Goal: Information Seeking & Learning: Learn about a topic

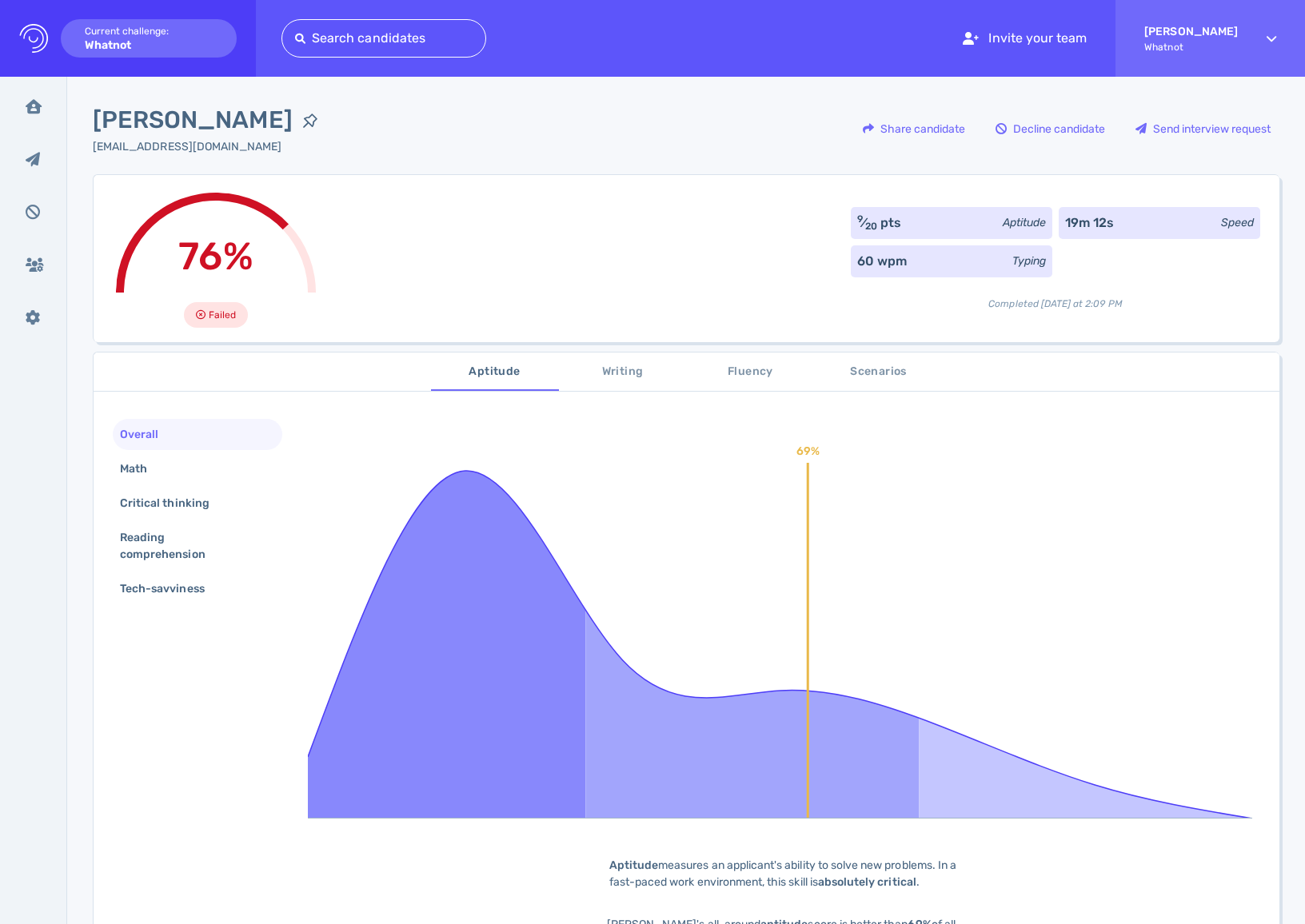
scroll to position [52, 0]
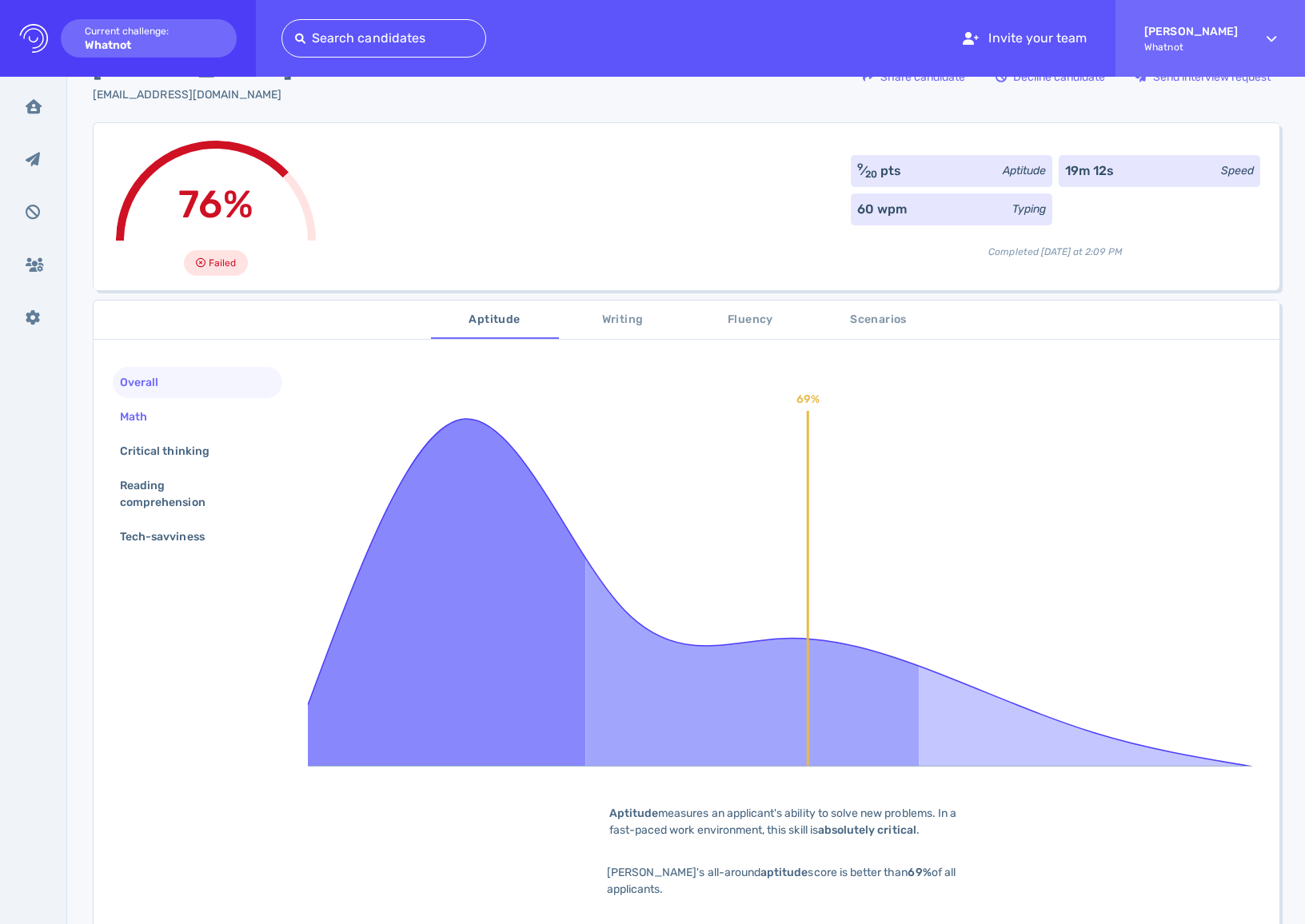
click at [134, 410] on div "Math" at bounding box center [142, 417] width 50 height 23
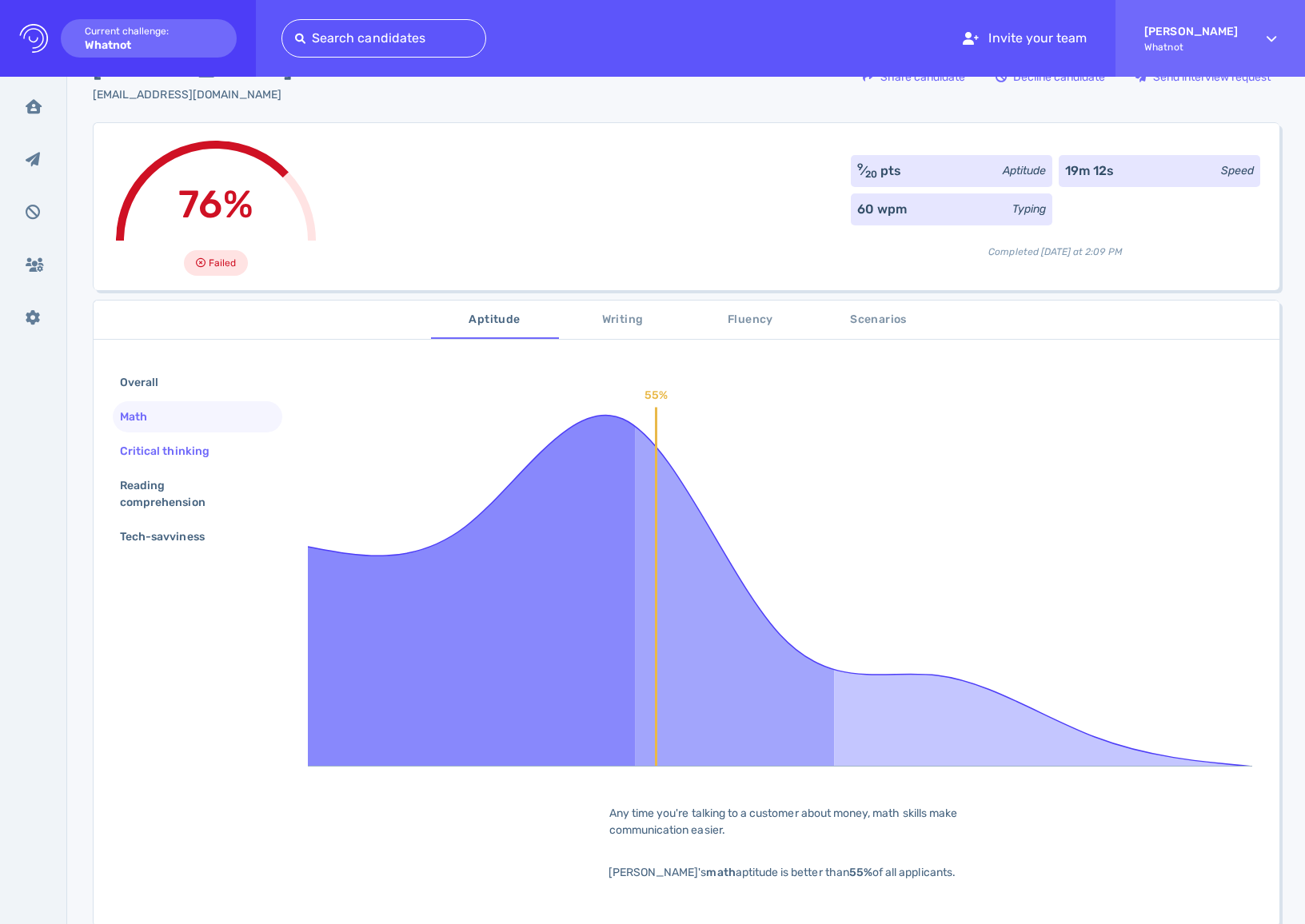
click at [151, 443] on div "Critical thinking" at bounding box center [172, 452] width 112 height 23
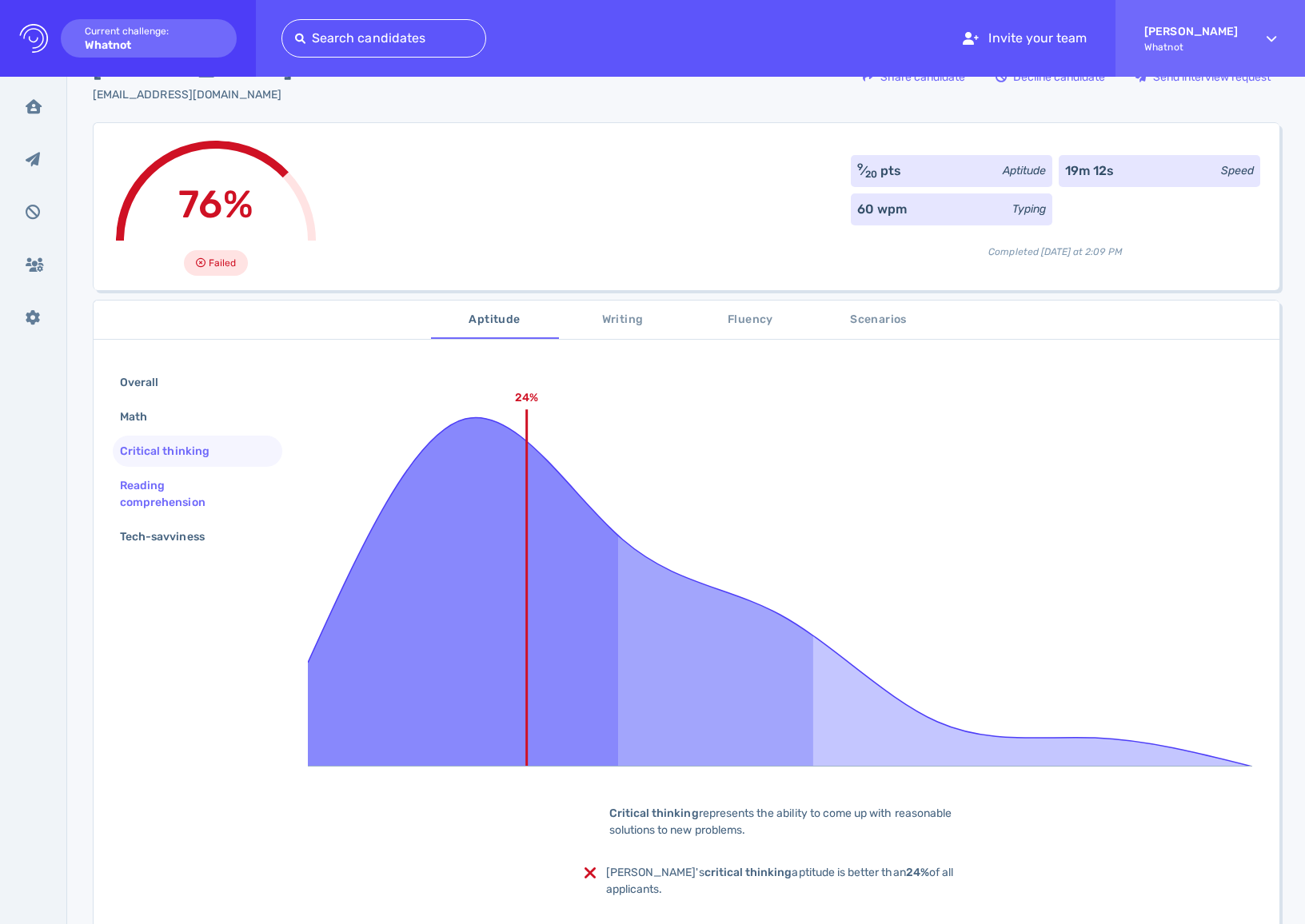
click at [152, 482] on div "Reading comprehension" at bounding box center [191, 494] width 149 height 40
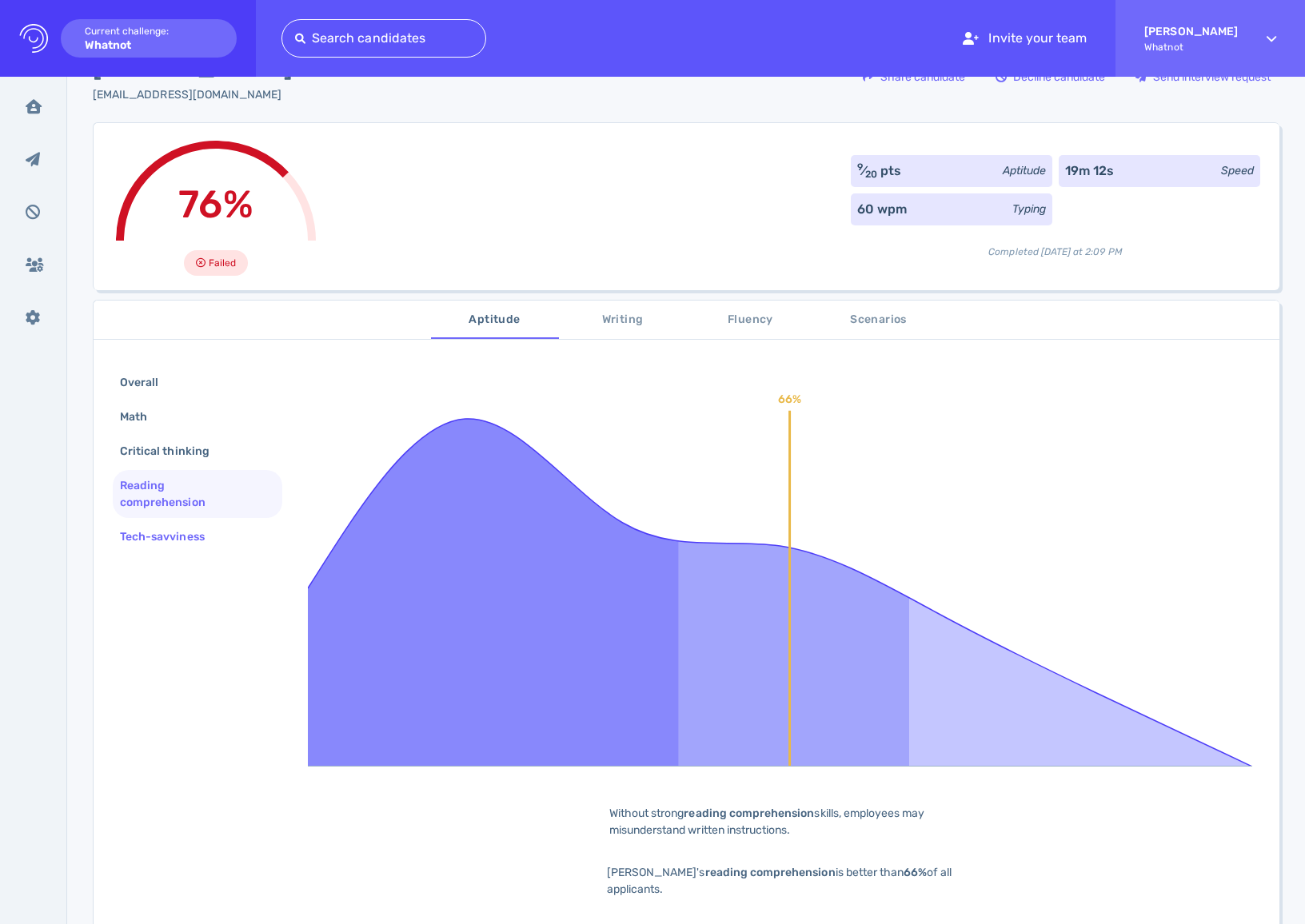
click at [163, 526] on div "Tech-savviness" at bounding box center [170, 537] width 108 height 23
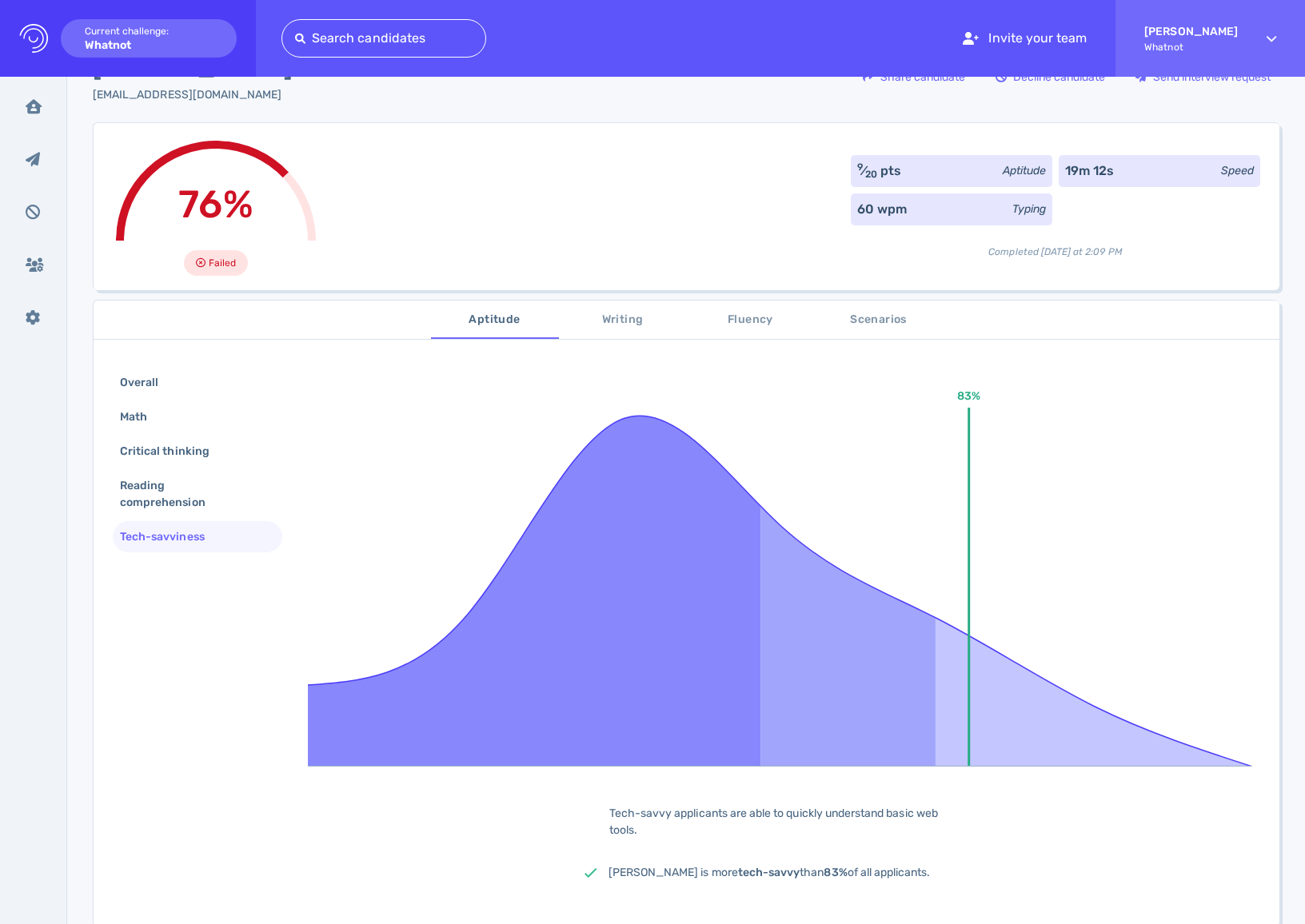
click at [601, 332] on button "Writing" at bounding box center [623, 319] width 128 height 38
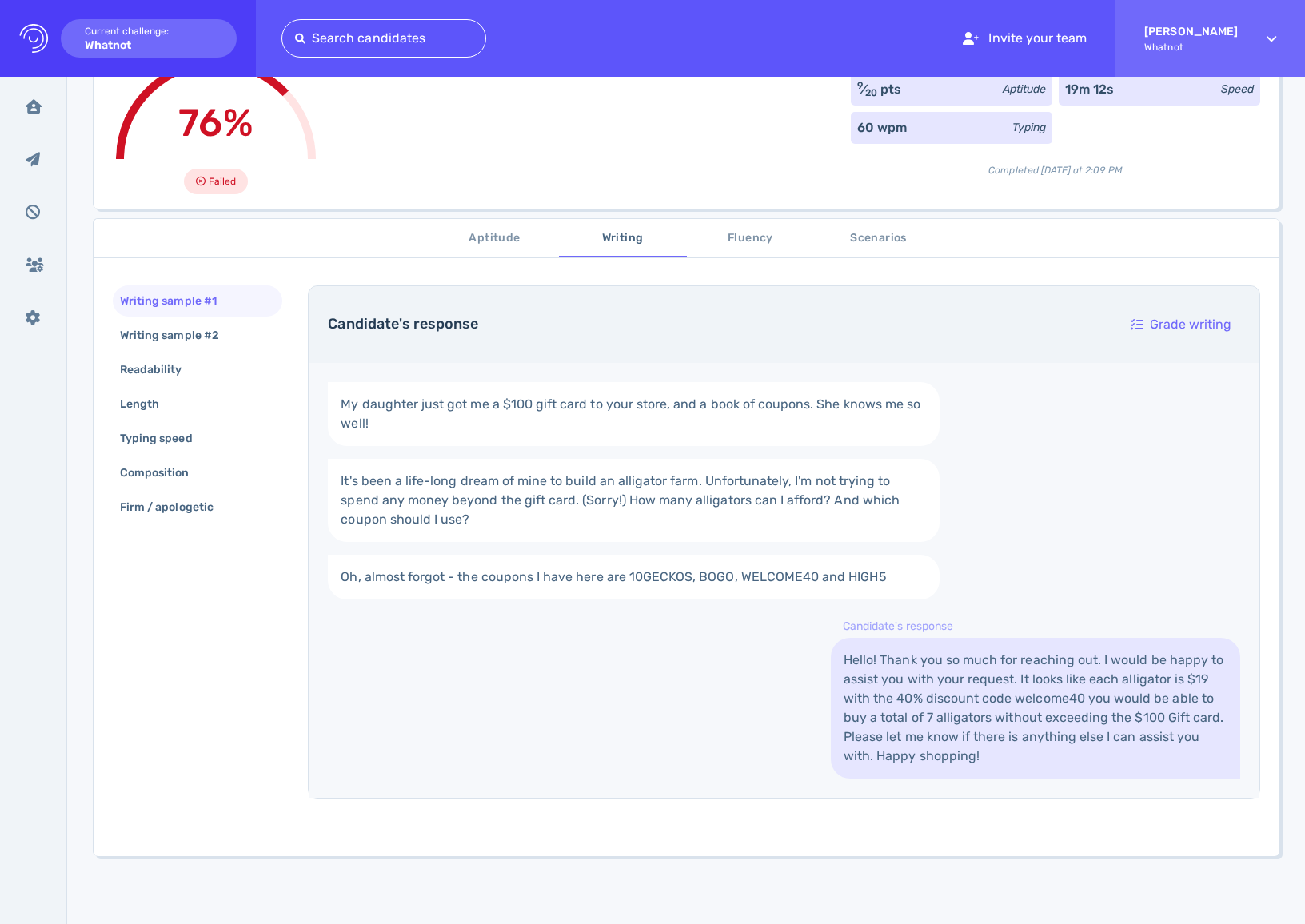
scroll to position [144, 0]
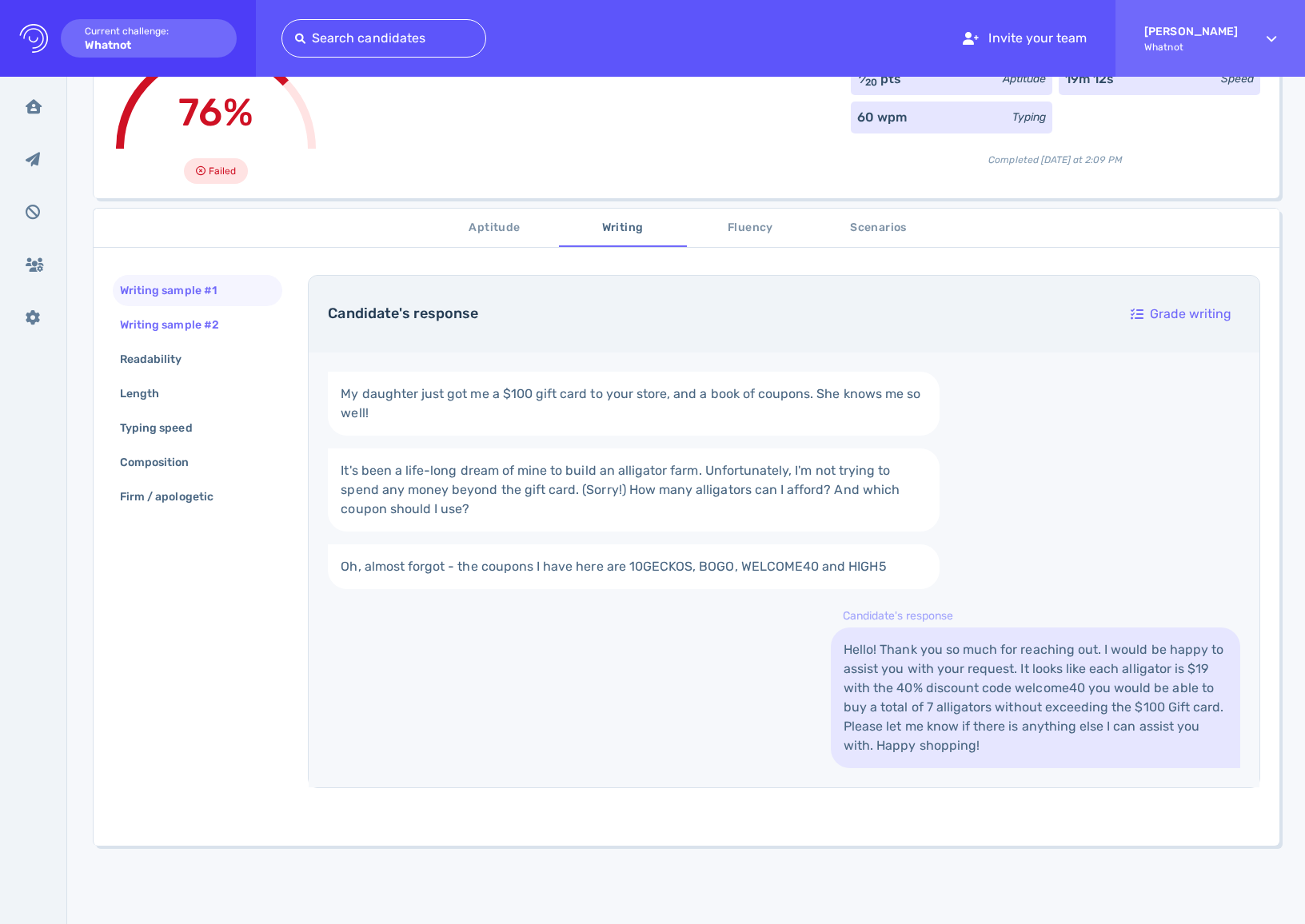
click at [176, 332] on div "Writing sample #2" at bounding box center [177, 325] width 122 height 23
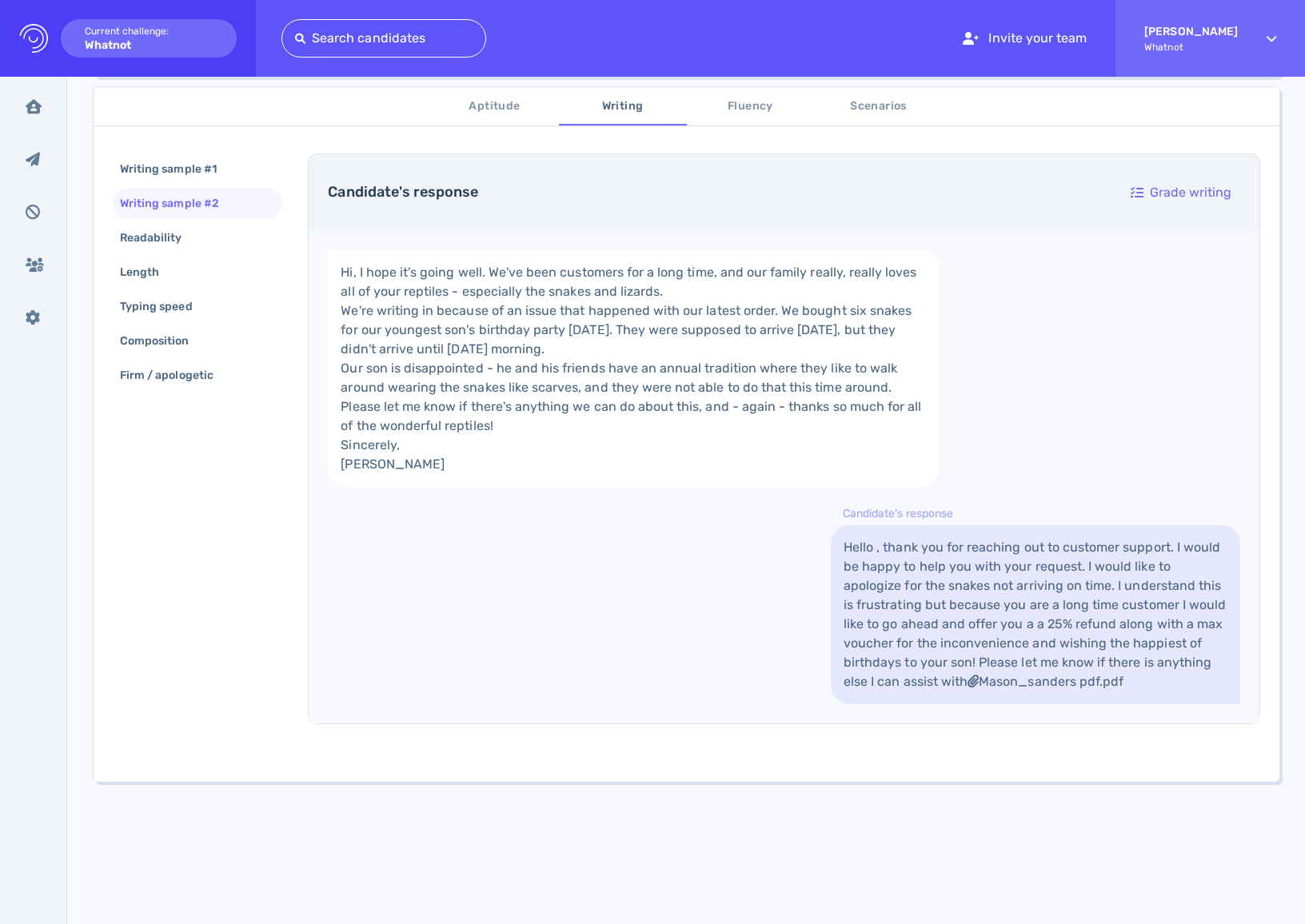
scroll to position [417, 0]
click at [192, 240] on div "Readability" at bounding box center [197, 238] width 170 height 31
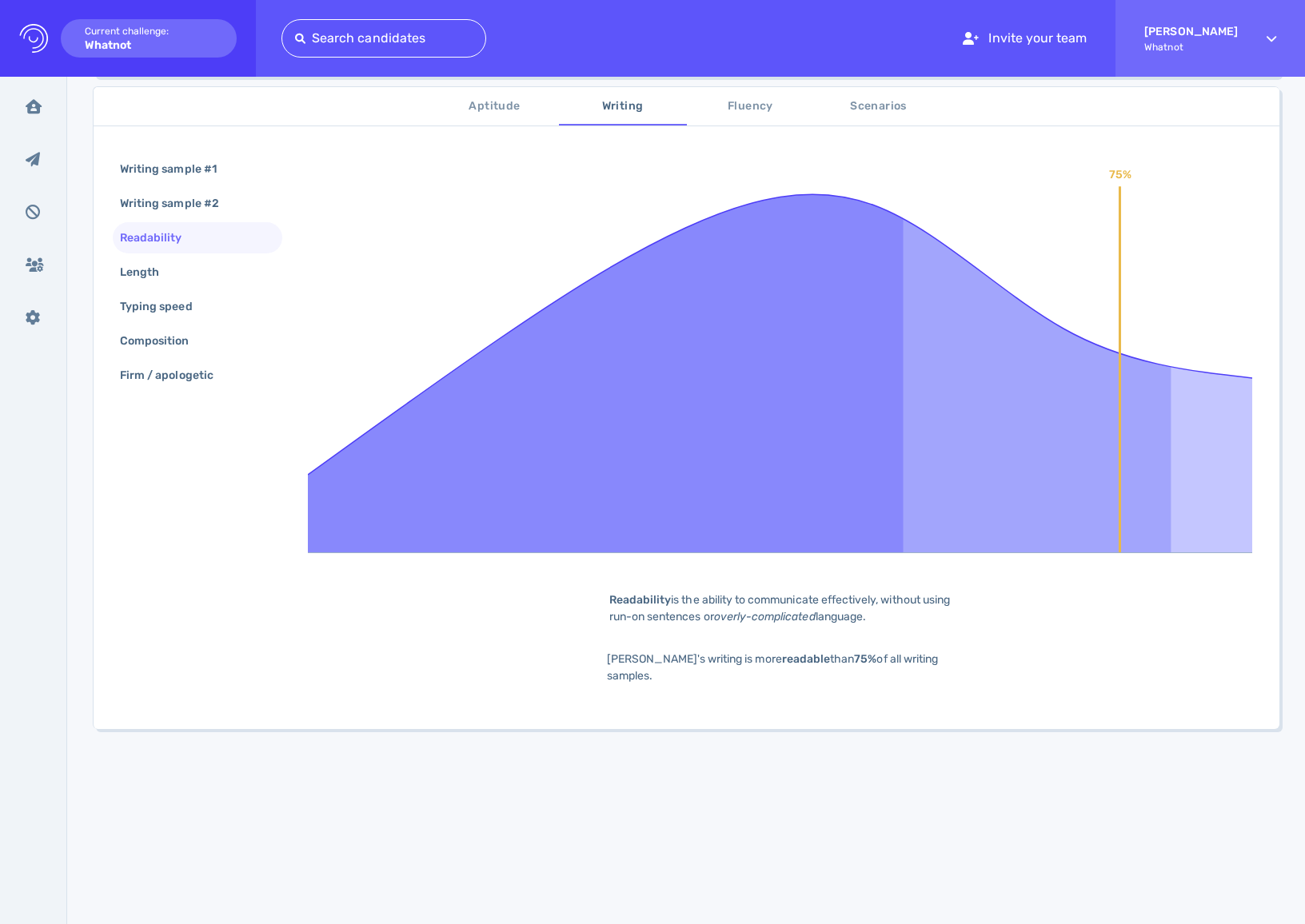
scroll to position [266, 0]
click at [172, 271] on div "Length" at bounding box center [147, 272] width 61 height 23
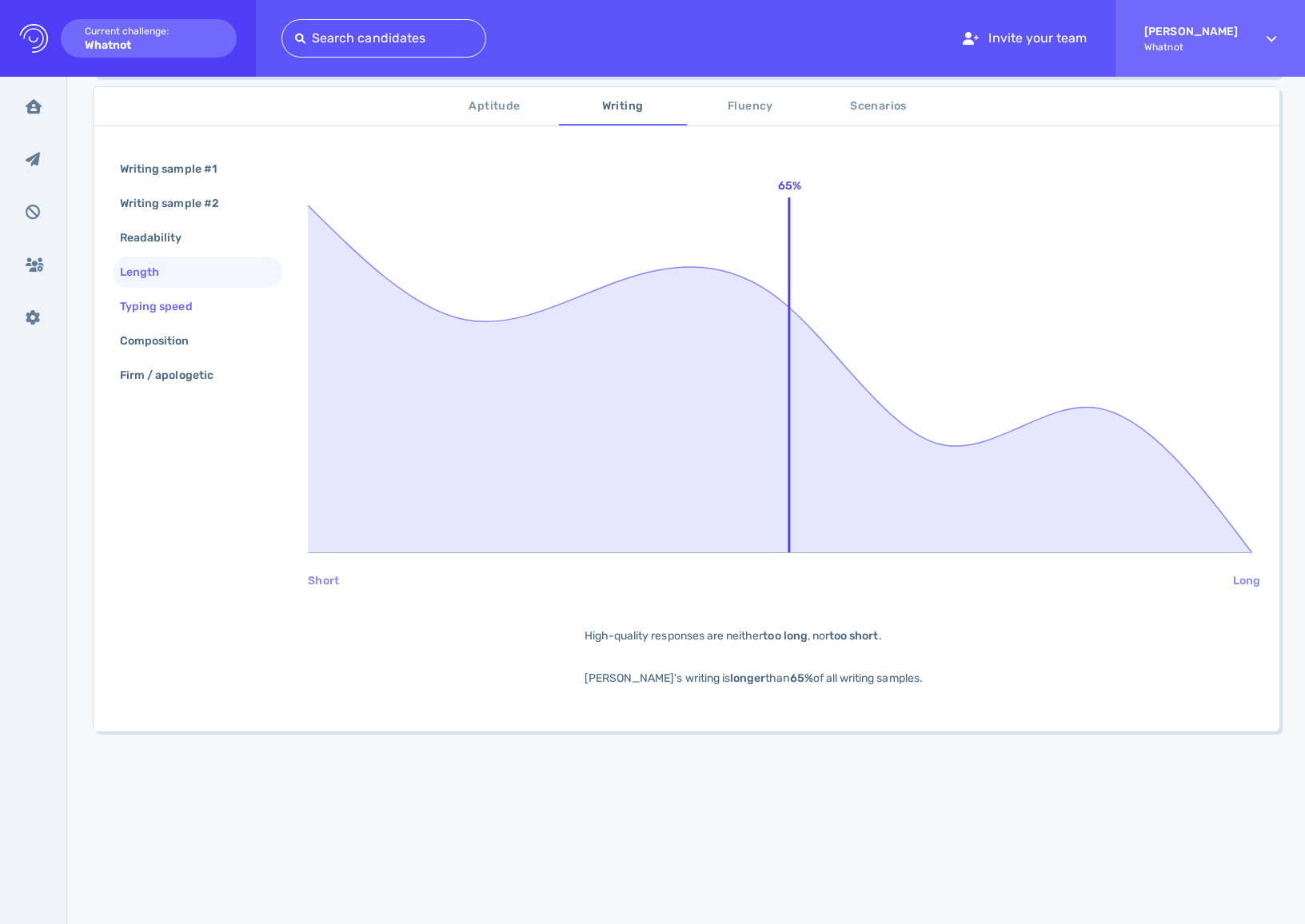
click at [182, 304] on div "Typing speed" at bounding box center [164, 307] width 95 height 23
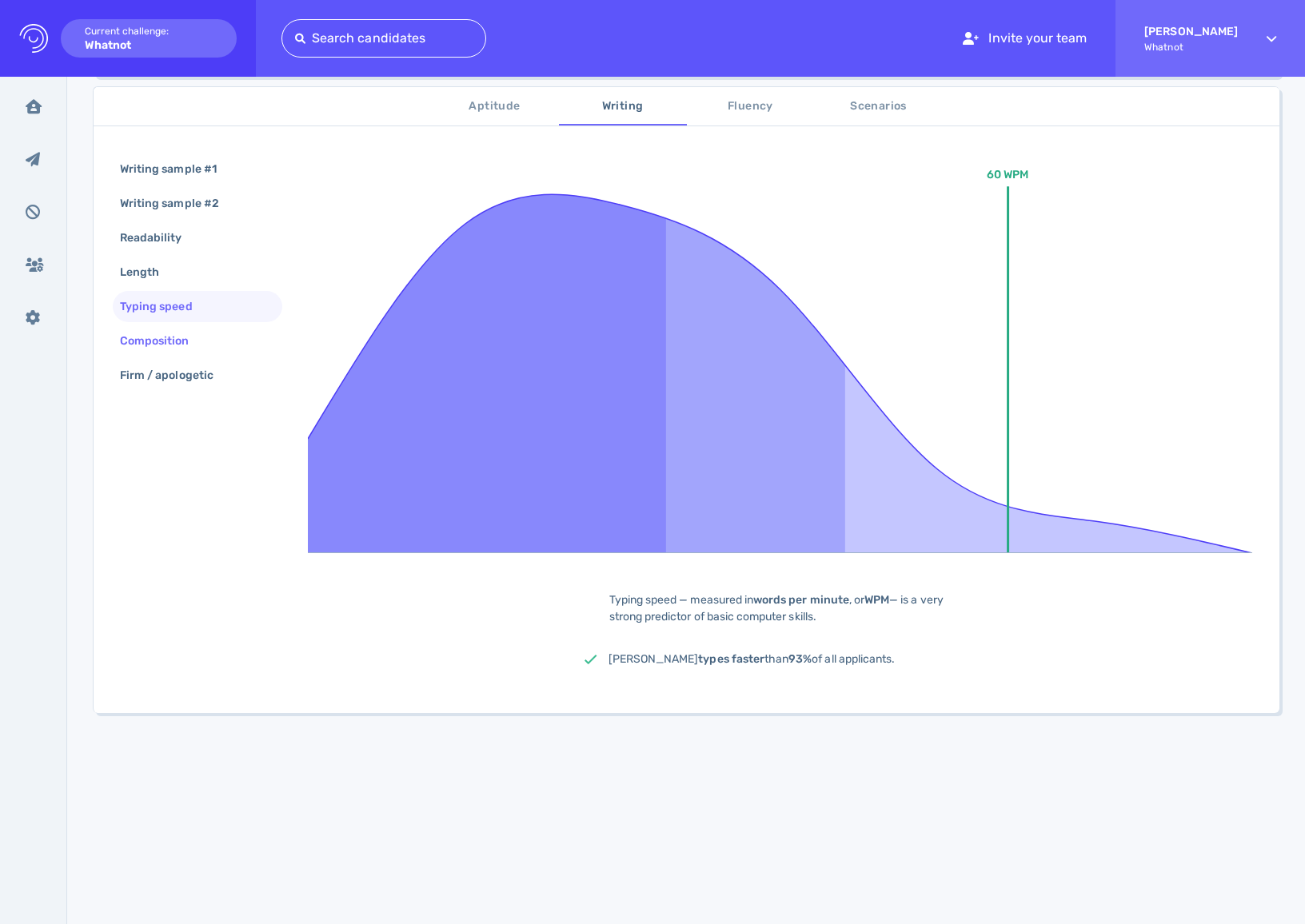
click at [189, 339] on div "Composition" at bounding box center [162, 341] width 92 height 23
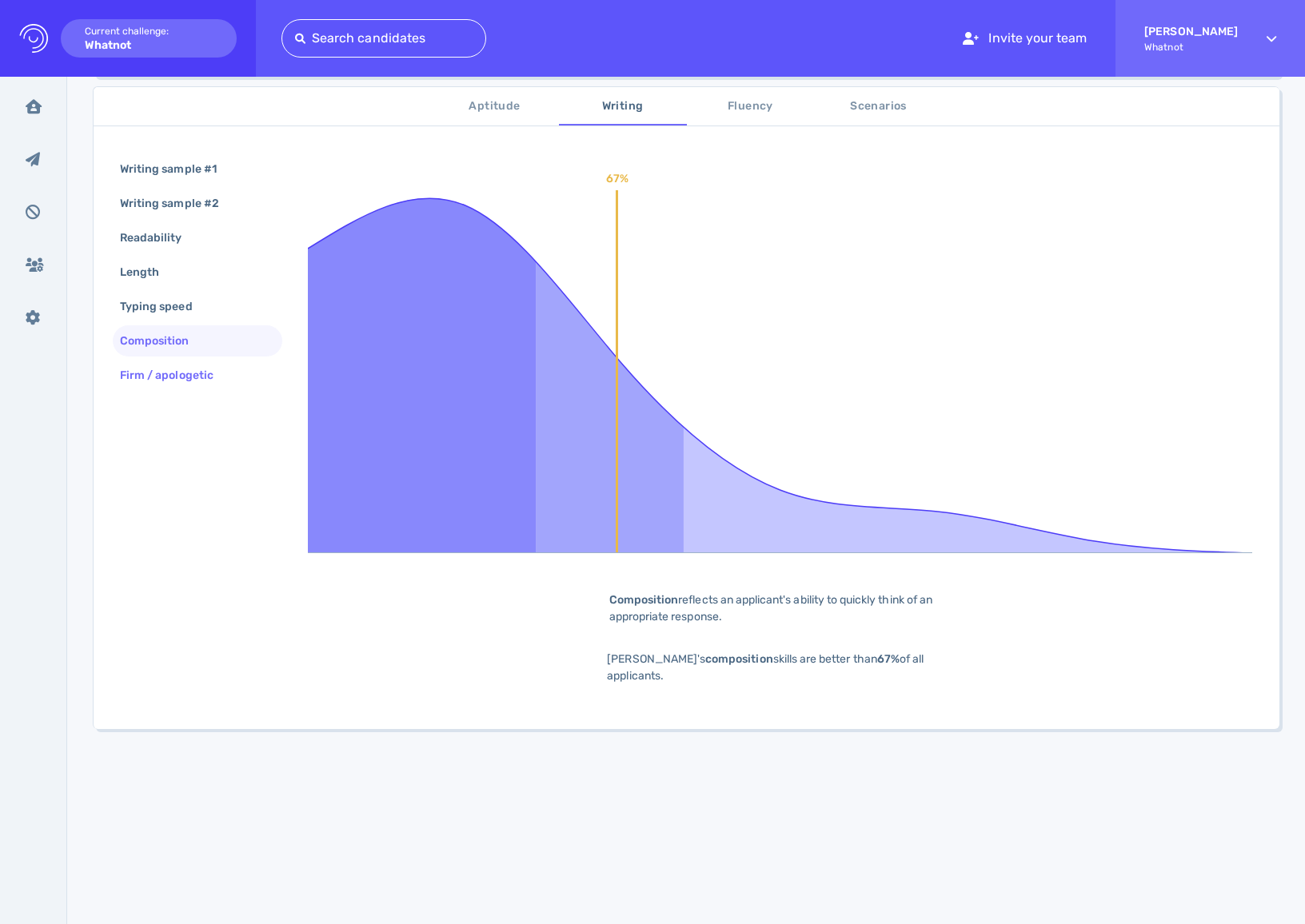
click at [198, 370] on div "Firm / apologetic" at bounding box center [175, 376] width 116 height 23
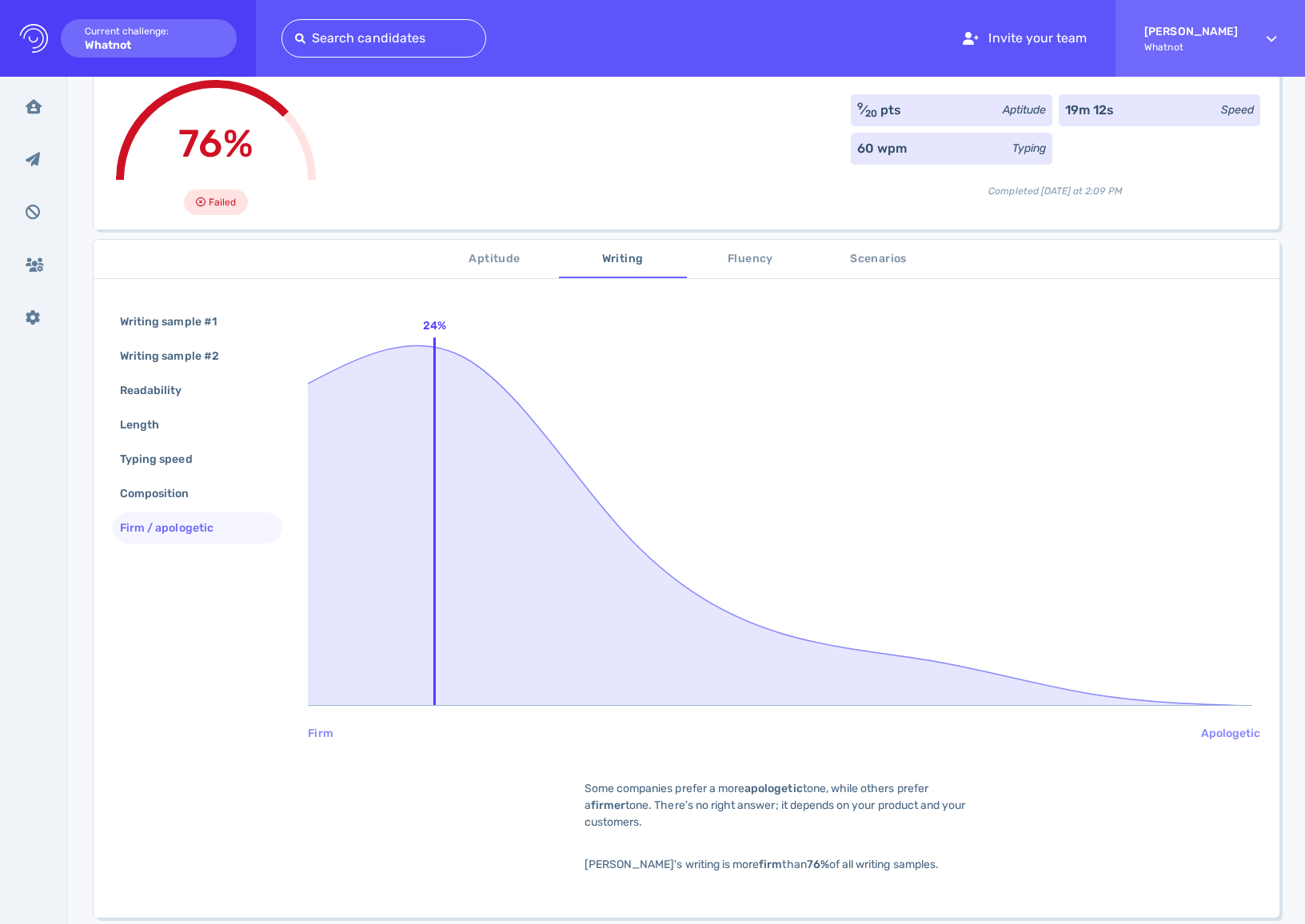
scroll to position [101, 0]
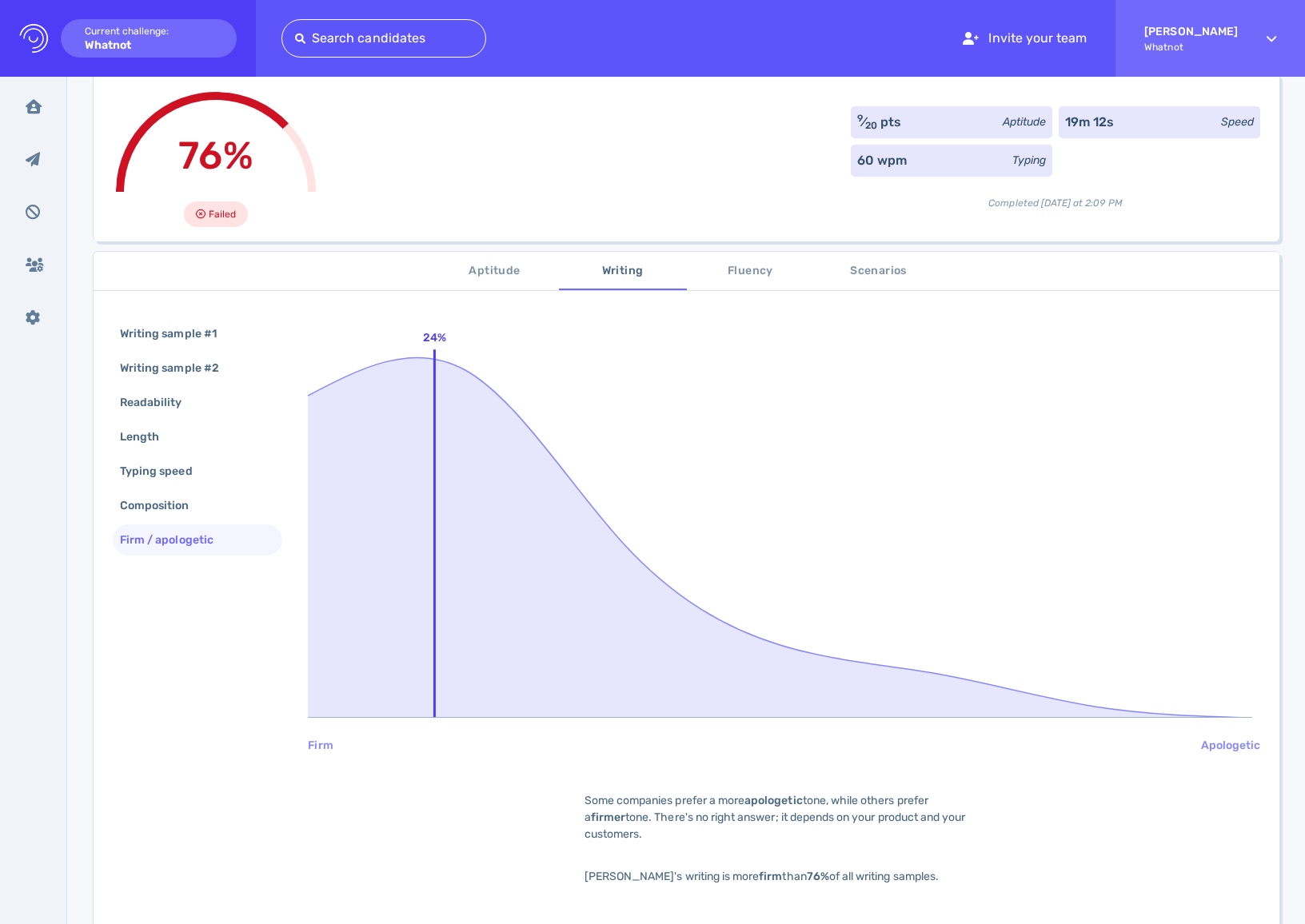
click at [722, 275] on span "Fluency" at bounding box center [751, 271] width 108 height 20
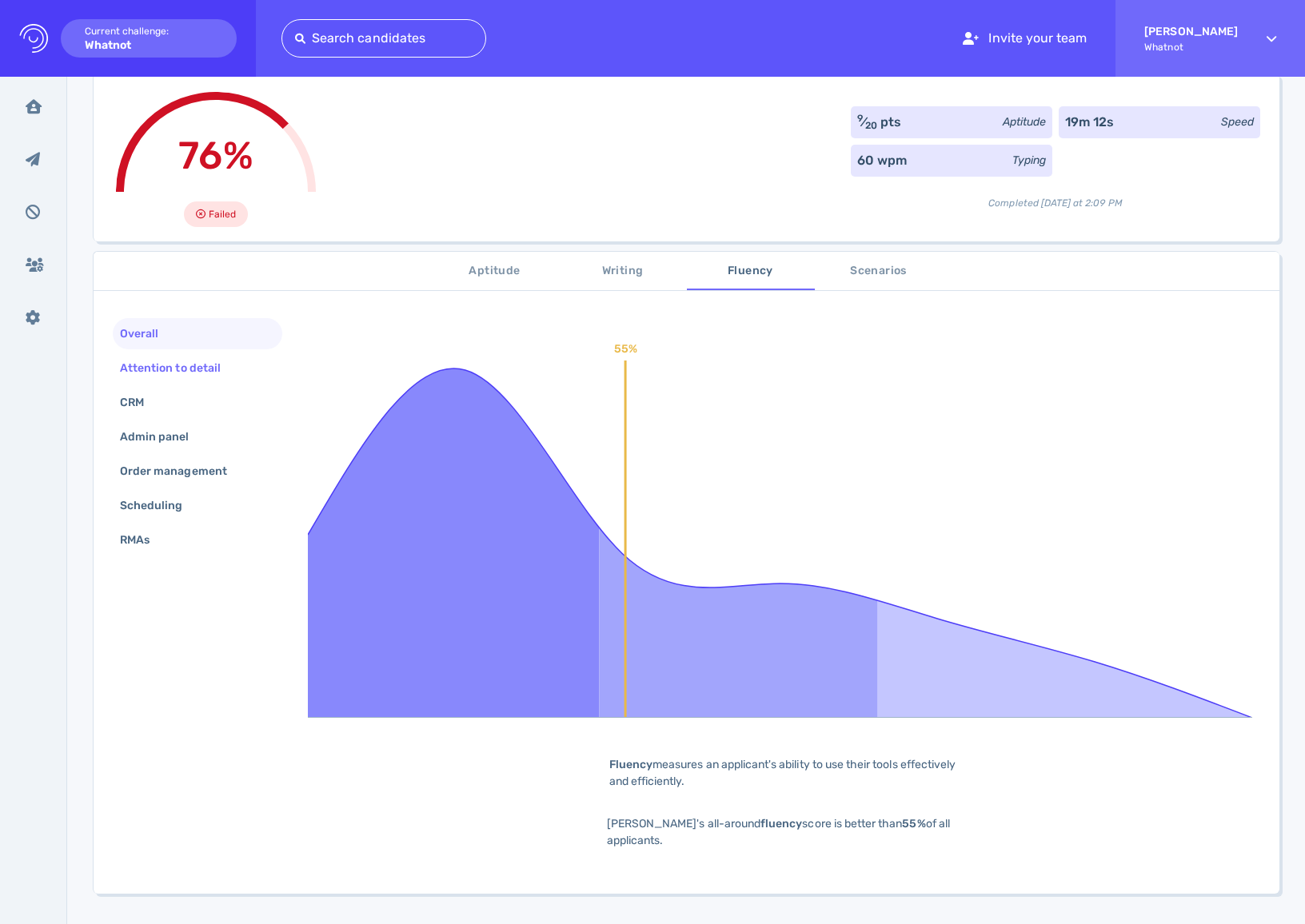
click at [211, 354] on div "Attention to detail" at bounding box center [197, 368] width 170 height 31
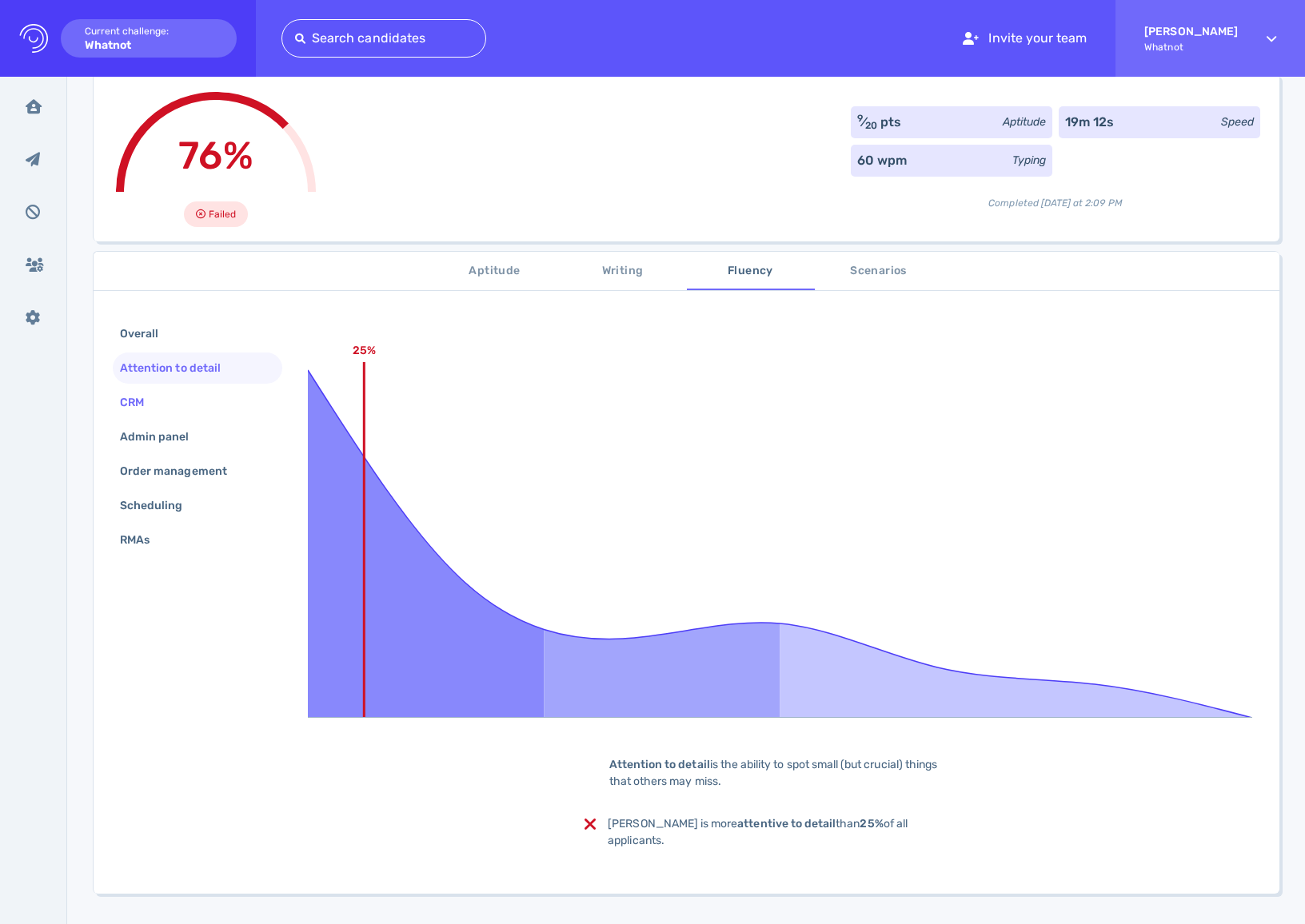
click at [168, 401] on div "CRM" at bounding box center [197, 403] width 170 height 31
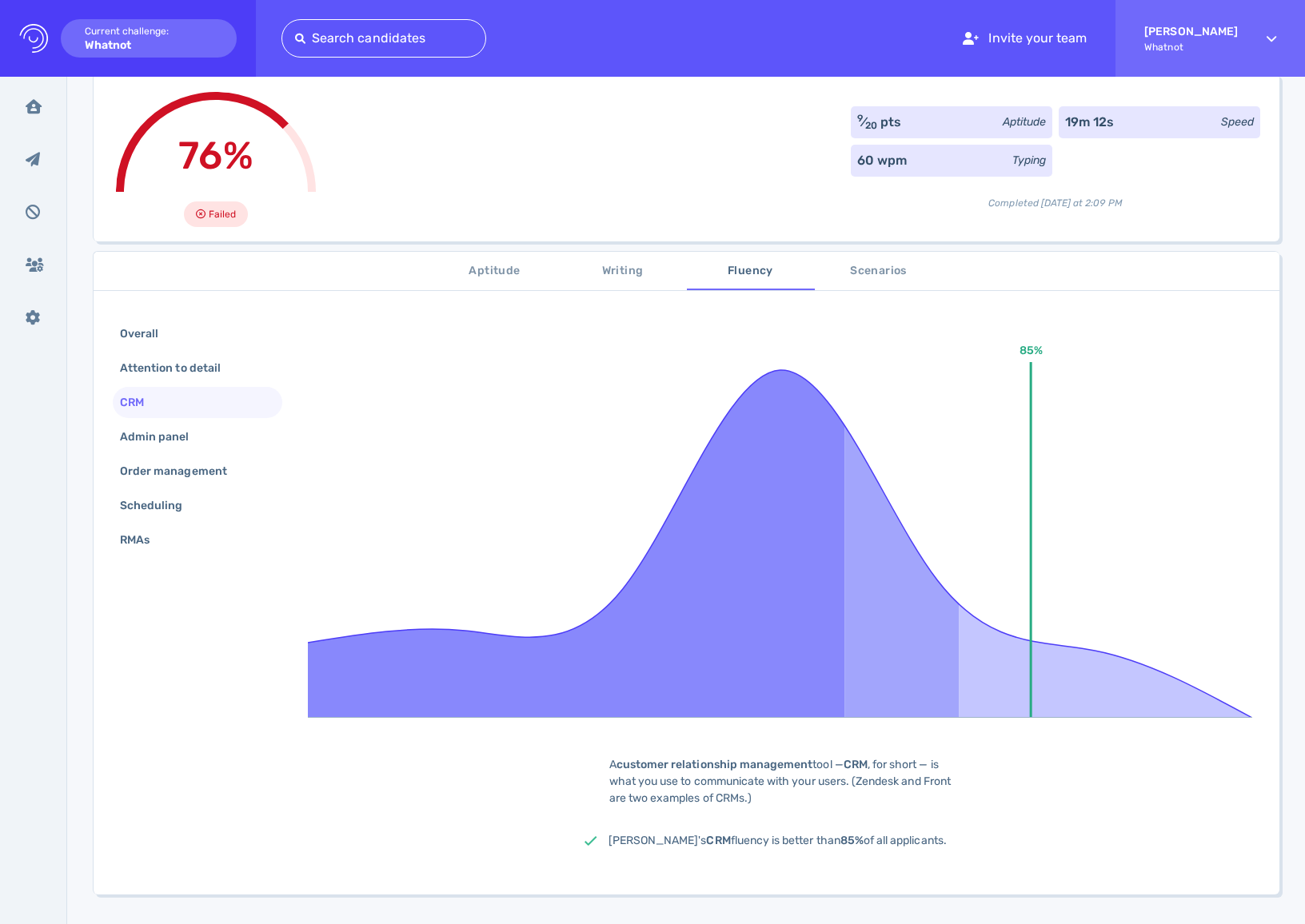
scroll to position [103, 0]
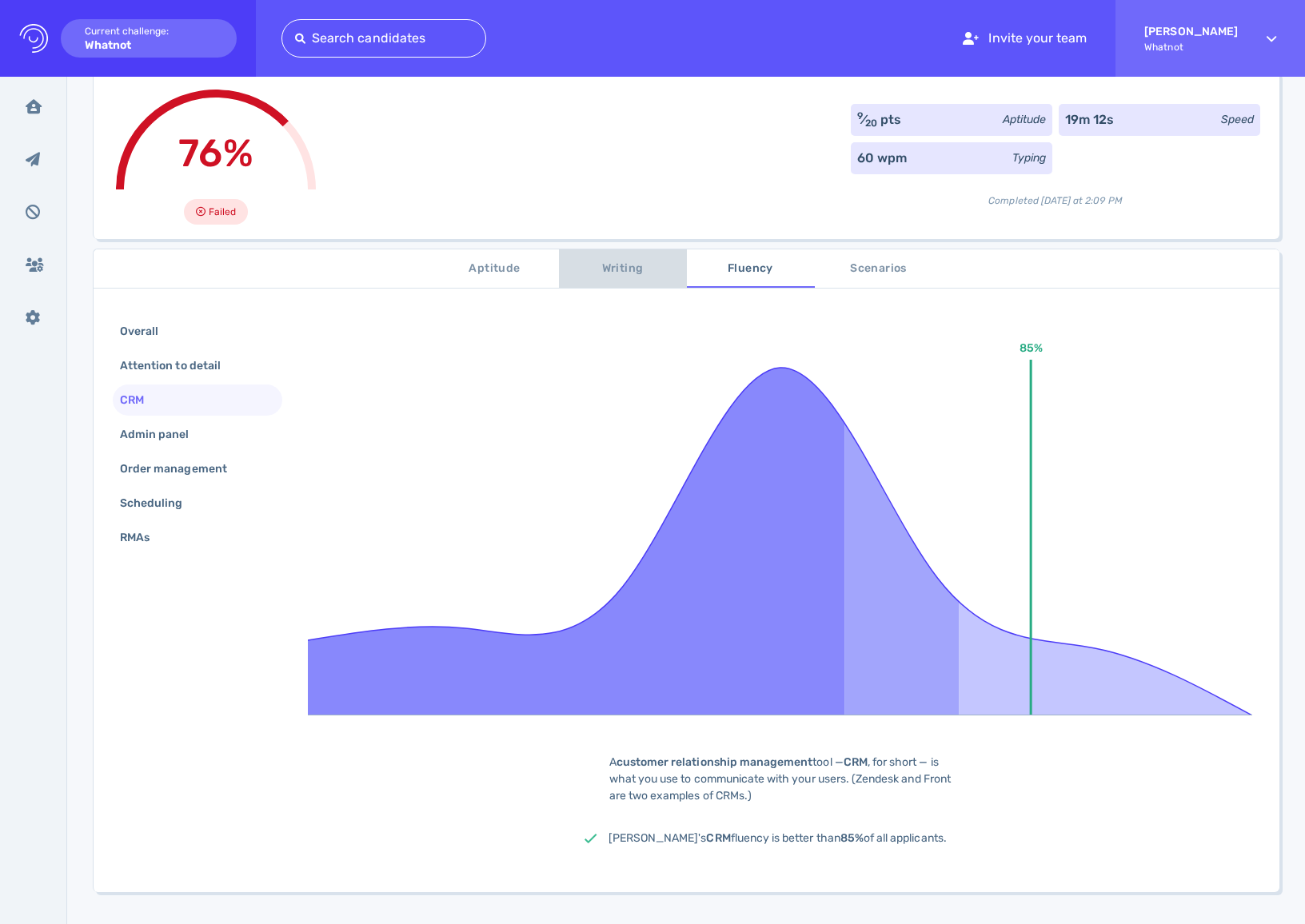
click at [655, 275] on span "Writing" at bounding box center [622, 269] width 108 height 20
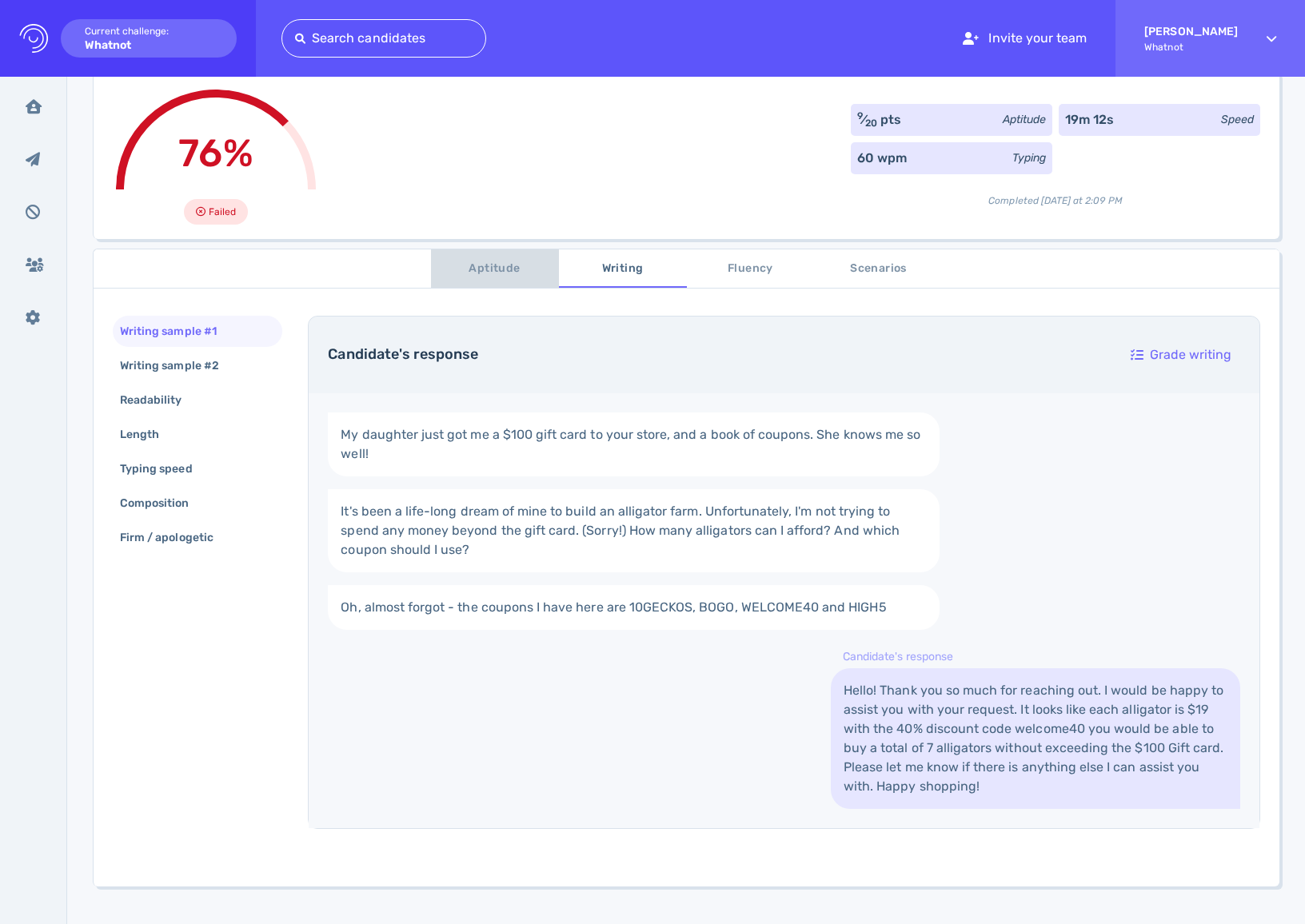
click at [493, 272] on span "Aptitude" at bounding box center [495, 269] width 108 height 20
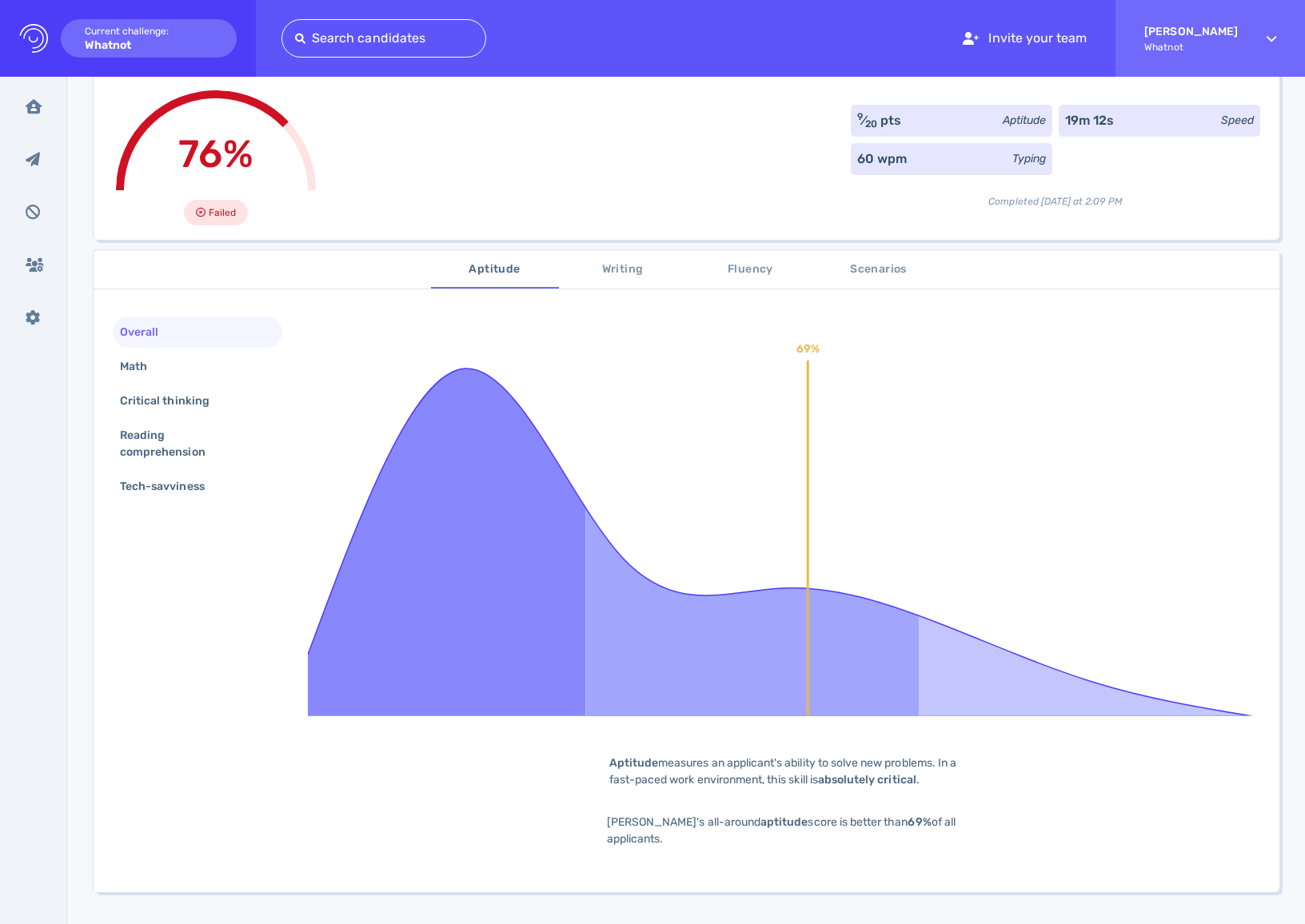
scroll to position [103, 0]
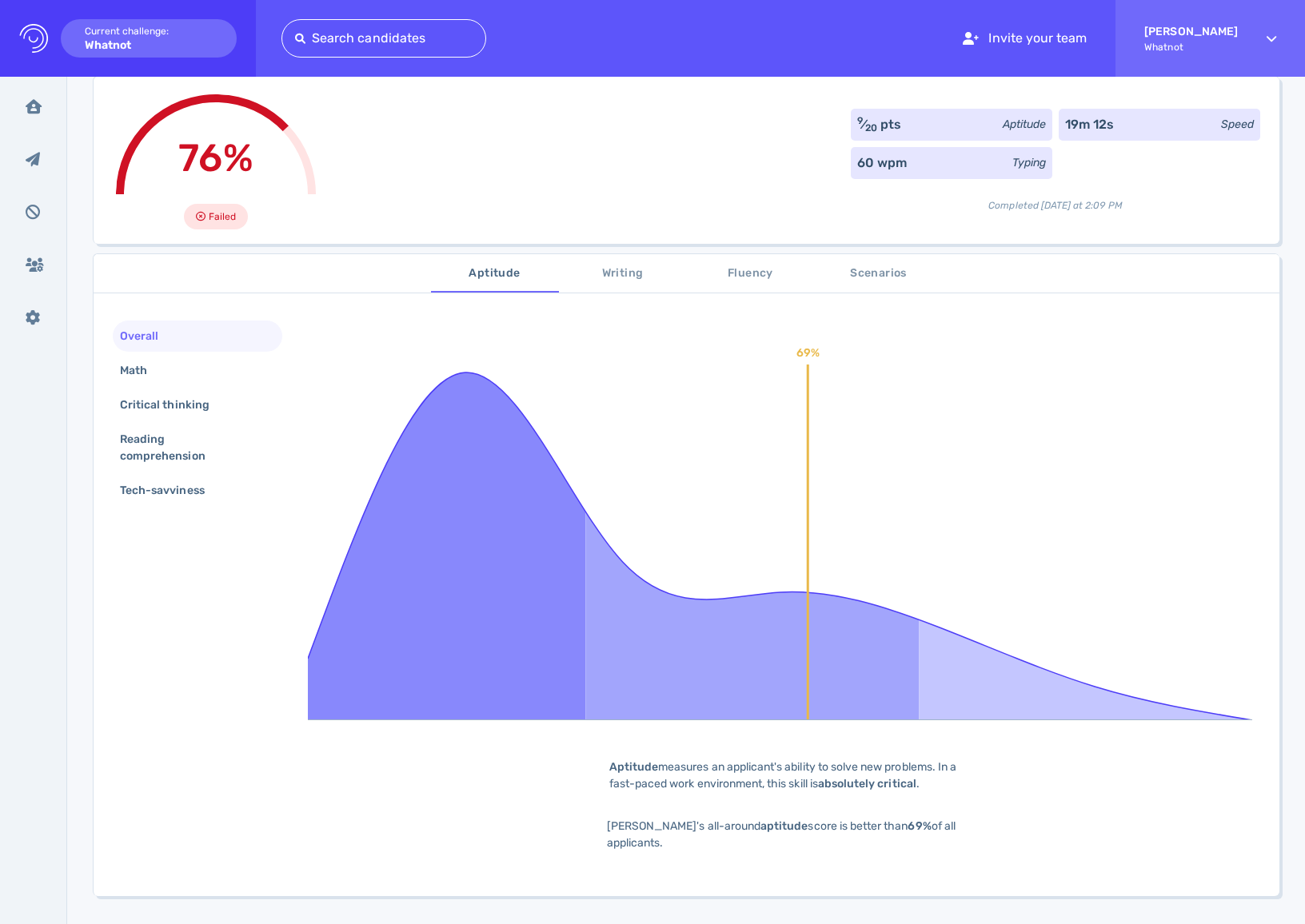
click at [704, 267] on span "Fluency" at bounding box center [751, 274] width 108 height 20
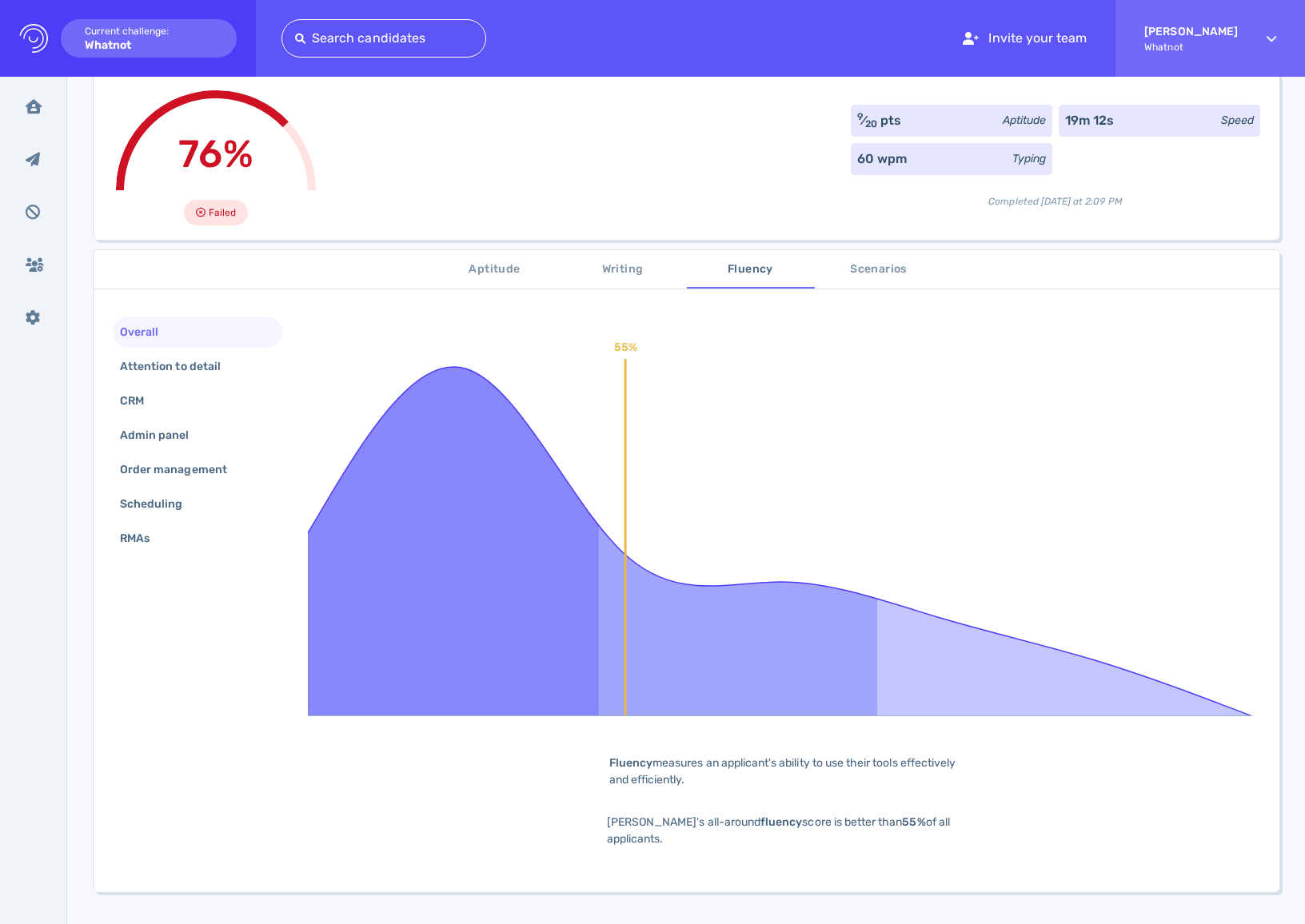
click at [845, 268] on span "Scenarios" at bounding box center [878, 270] width 108 height 20
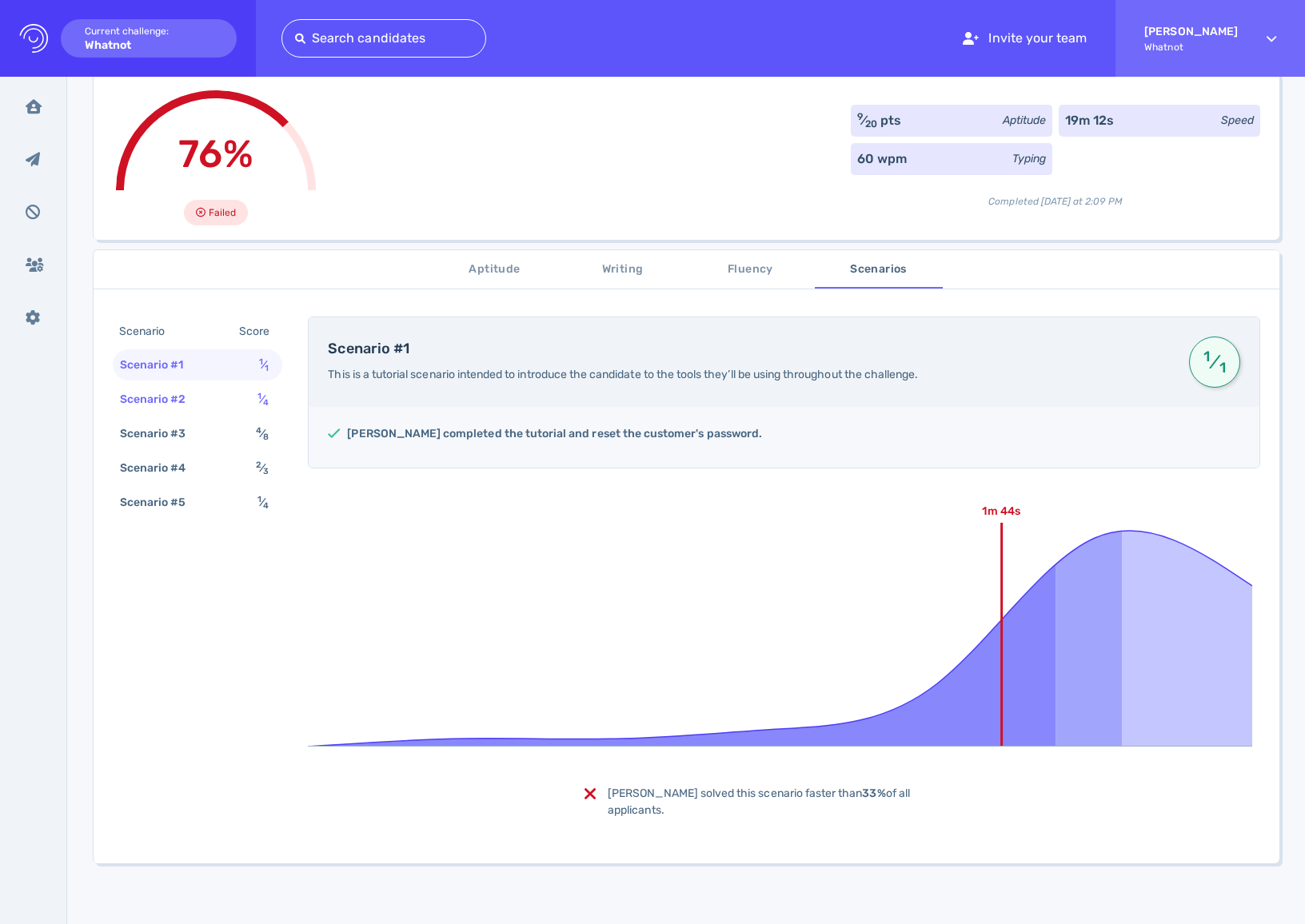
click at [156, 392] on div "Scenario #2" at bounding box center [161, 400] width 89 height 23
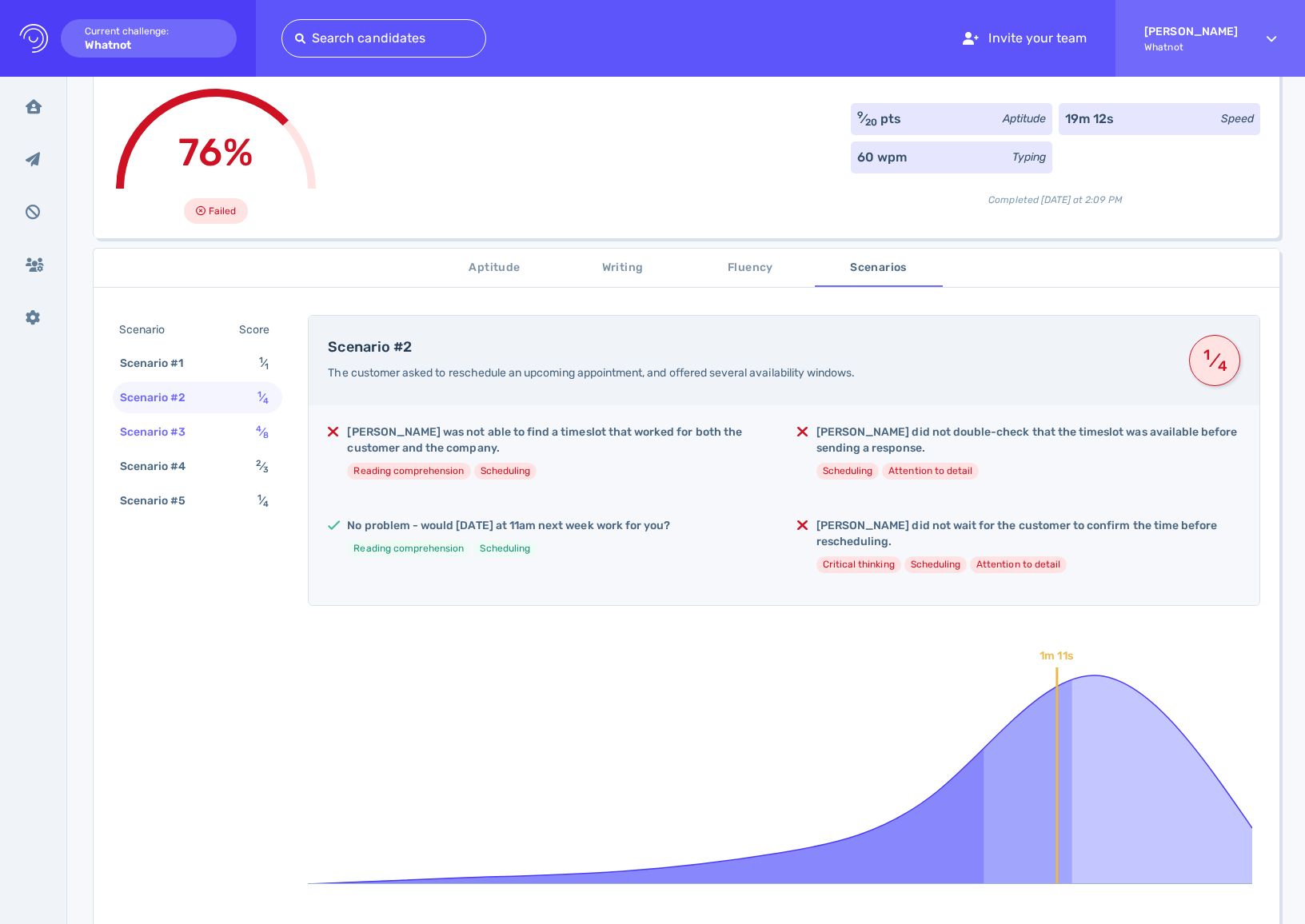
click at [193, 421] on div "Scenario #3 4 ⁄ 8" at bounding box center [197, 433] width 170 height 31
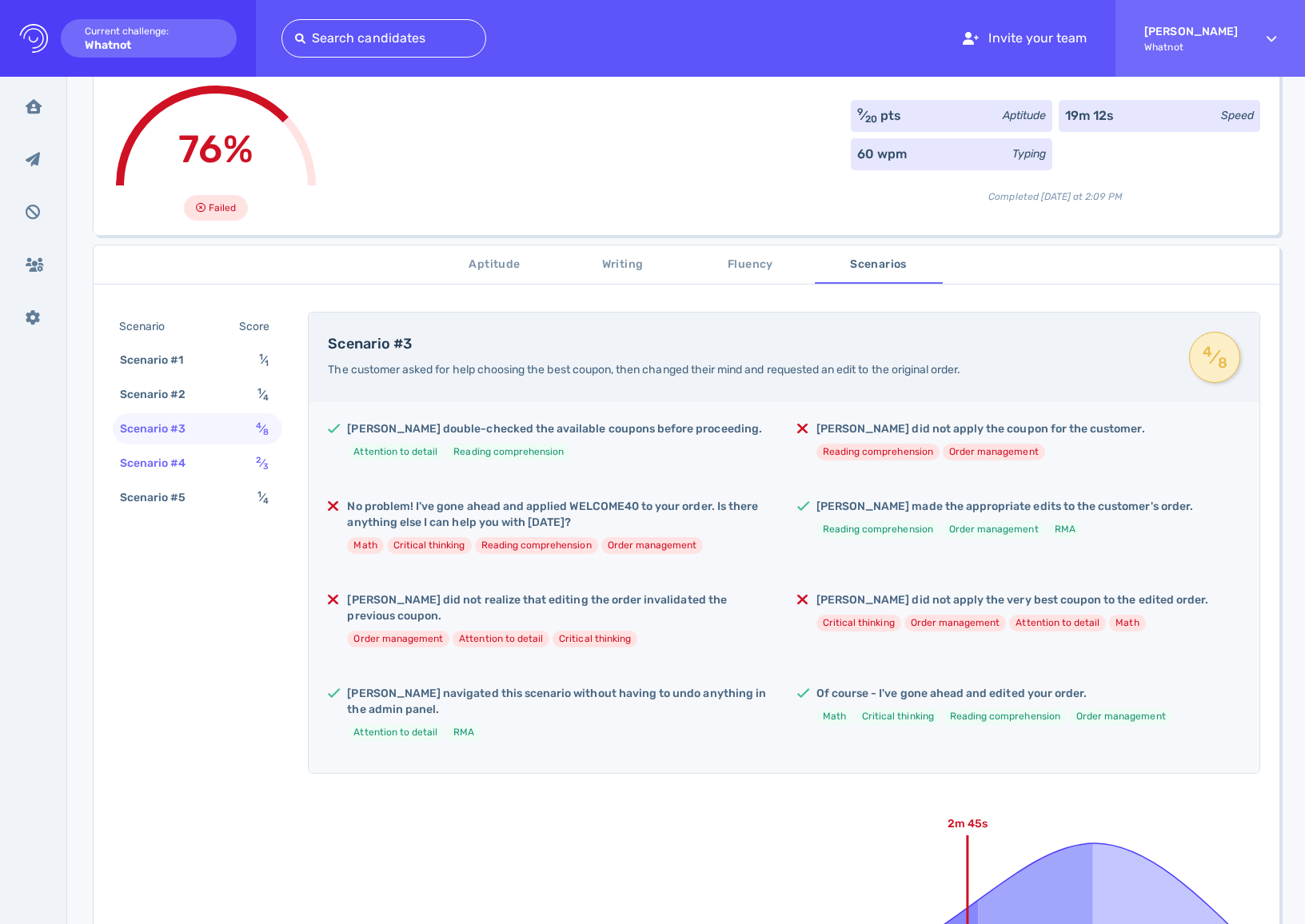
click at [209, 448] on div "Scenario #4 2 ⁄ 3" at bounding box center [197, 463] width 170 height 31
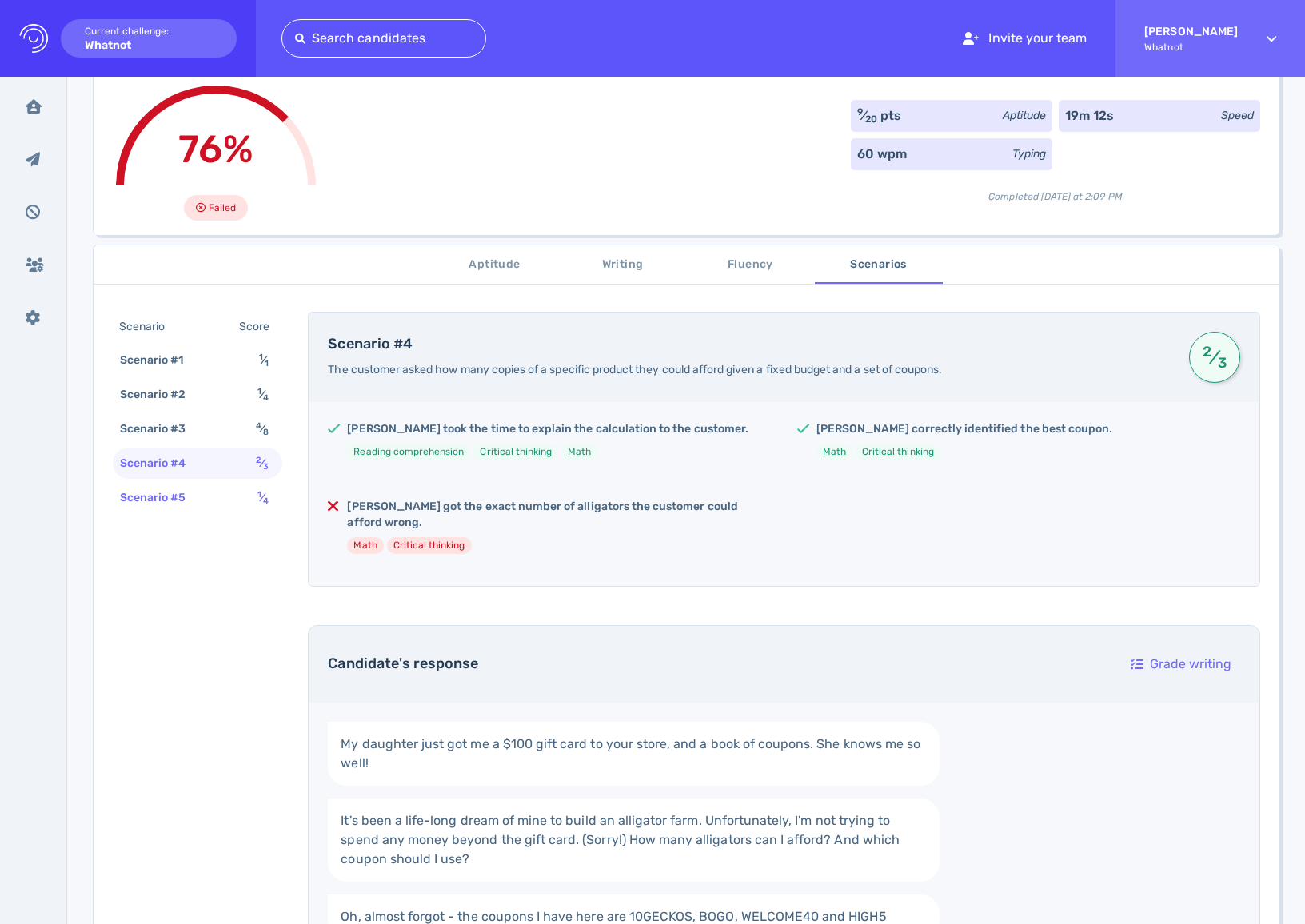
scroll to position [108, 0]
click at [203, 483] on div "Scenario #5 1 ⁄ 4" at bounding box center [197, 496] width 170 height 31
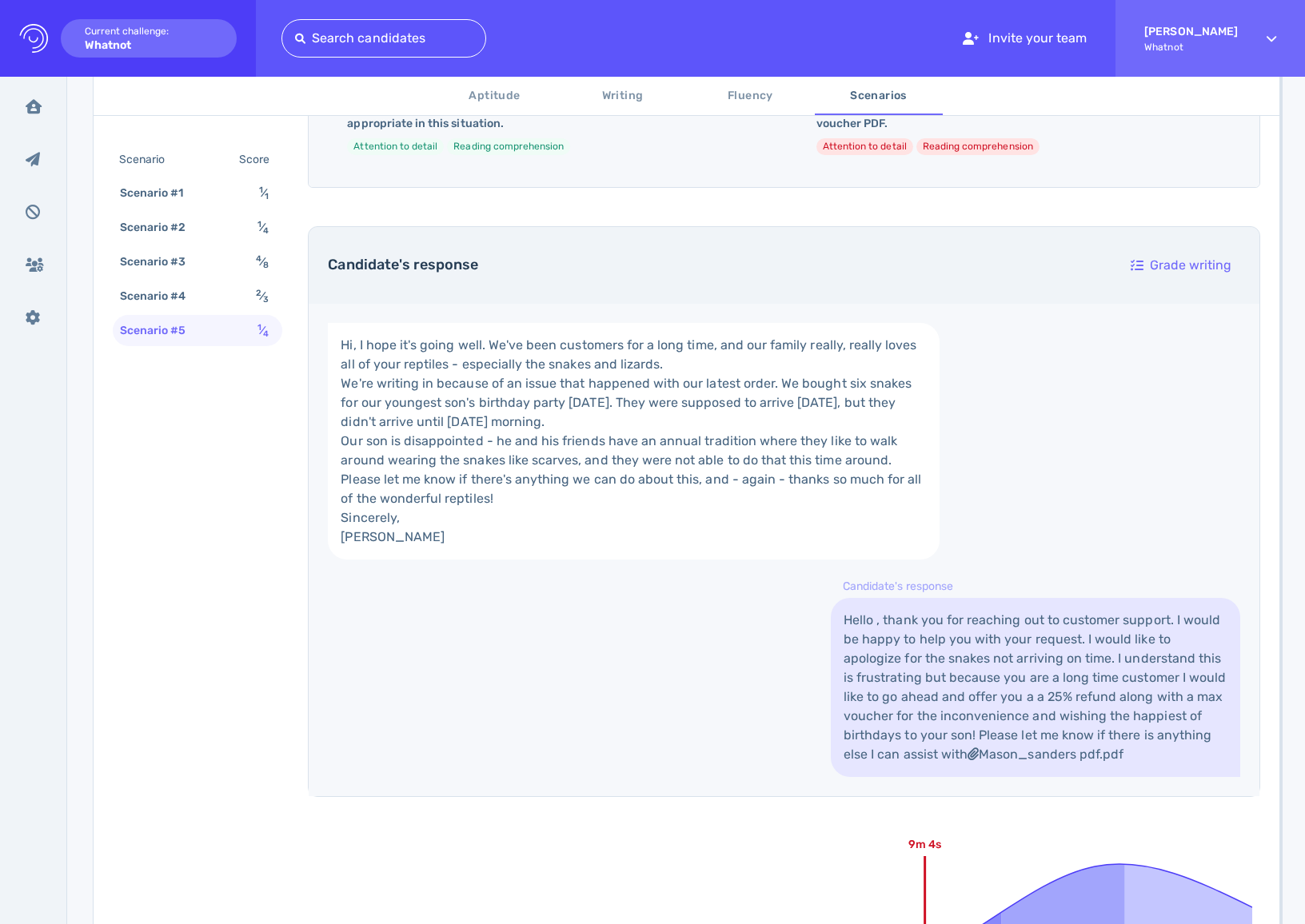
scroll to position [0, 0]
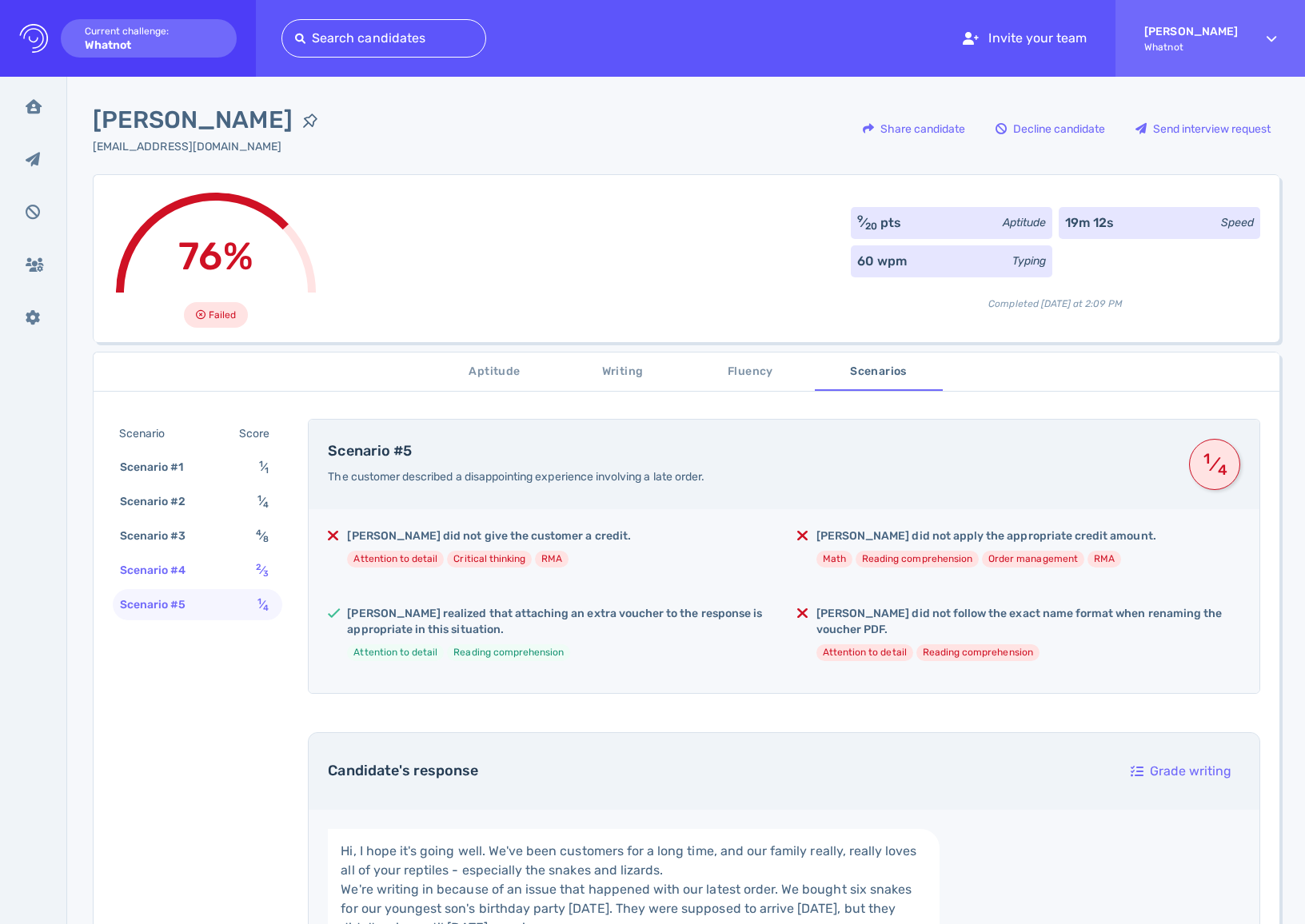
click at [201, 563] on div "Scenario #4" at bounding box center [161, 571] width 89 height 23
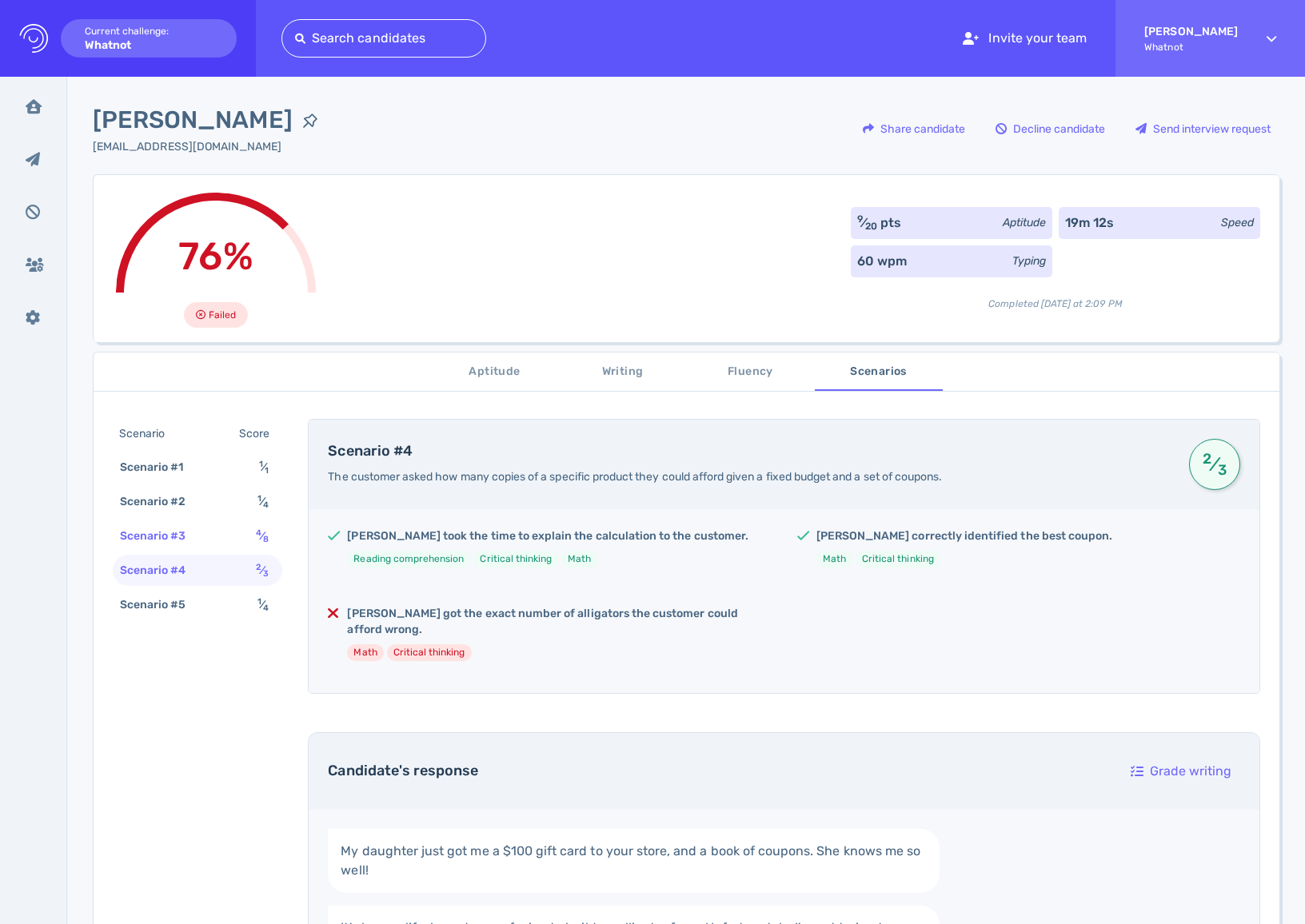
click at [190, 544] on div "Scenario #3" at bounding box center [161, 536] width 89 height 23
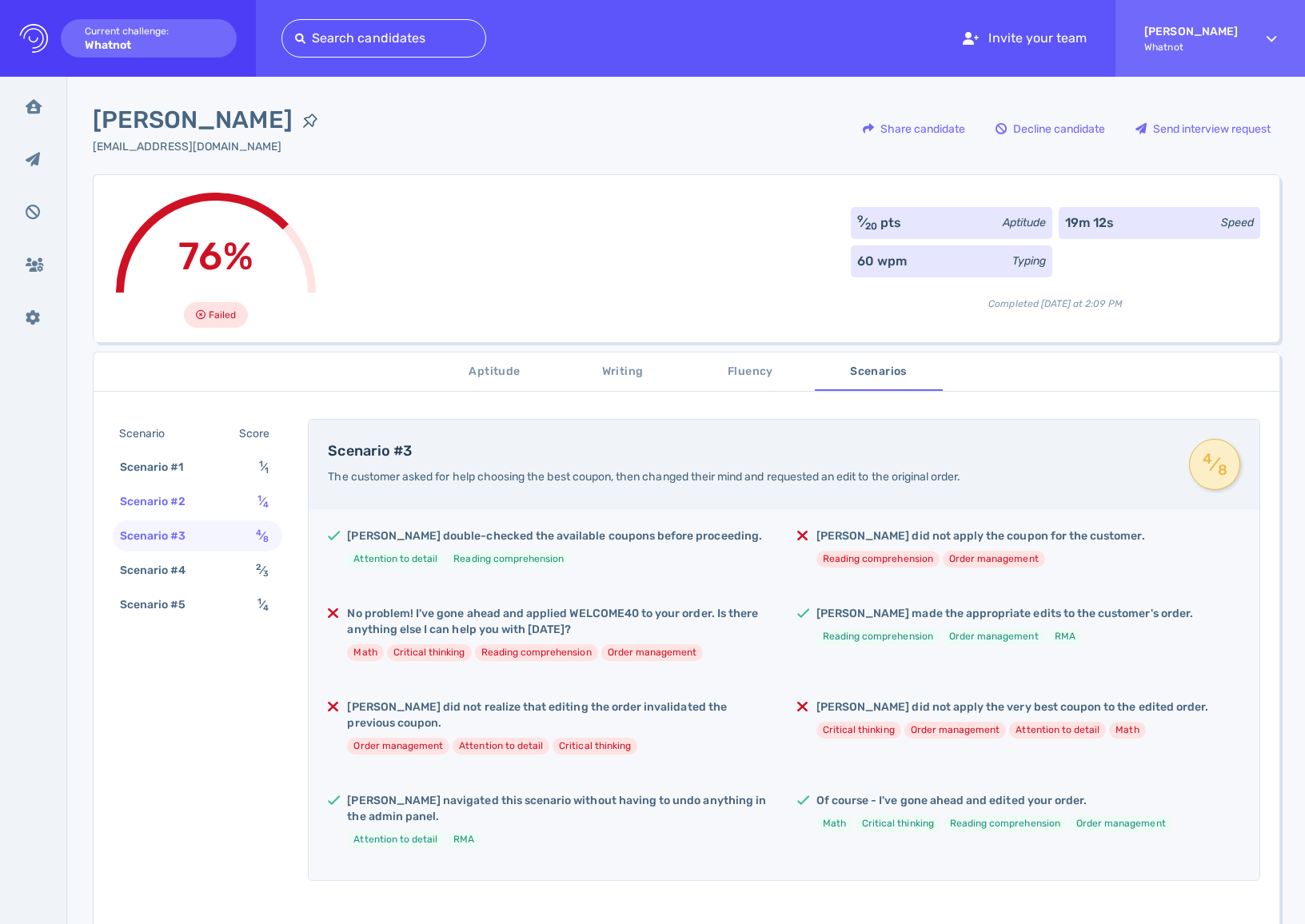
click at [197, 496] on div "Scenario #2" at bounding box center [161, 501] width 89 height 23
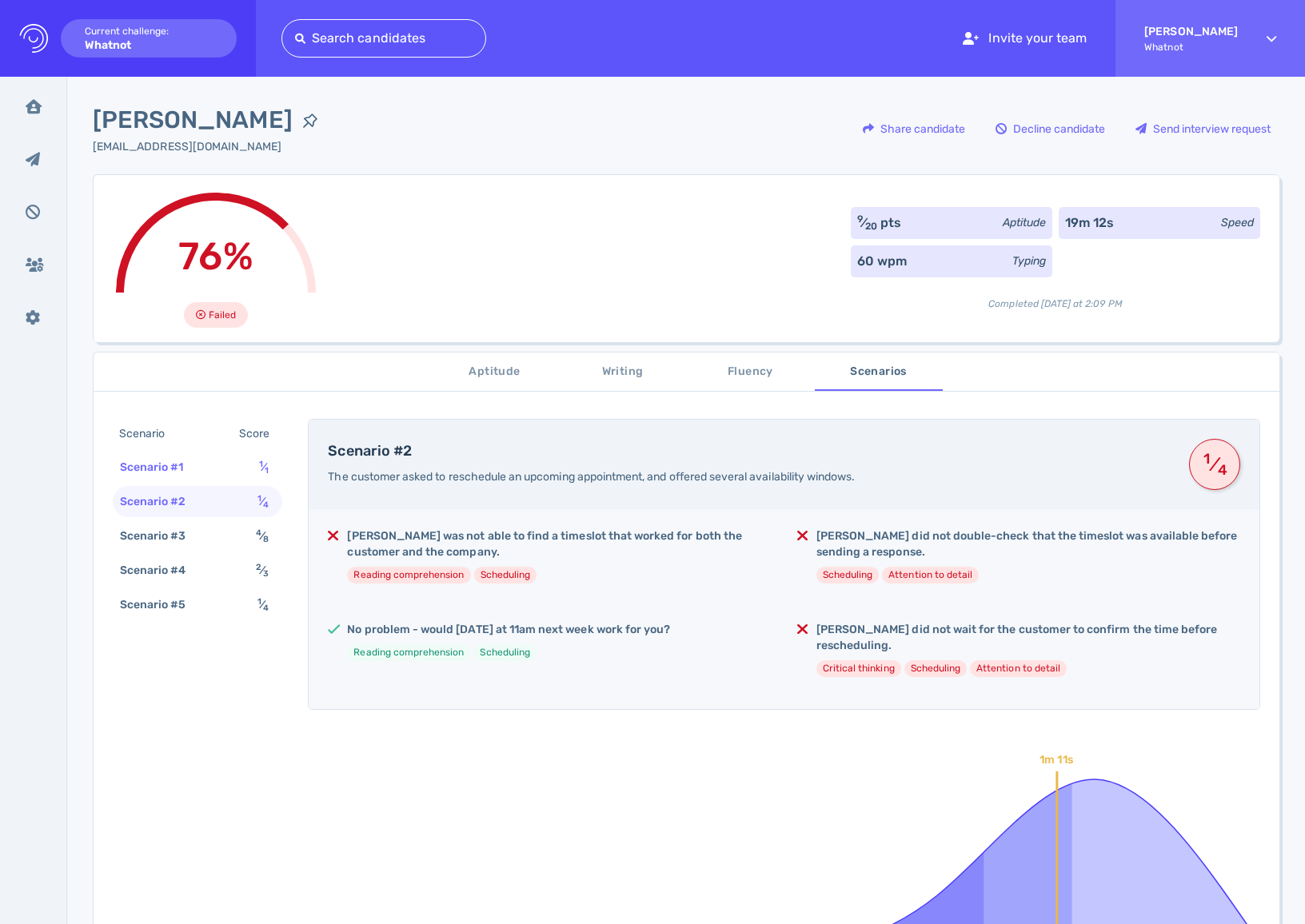
click at [208, 463] on div "Scenario #1 1 ⁄ 1" at bounding box center [197, 467] width 170 height 31
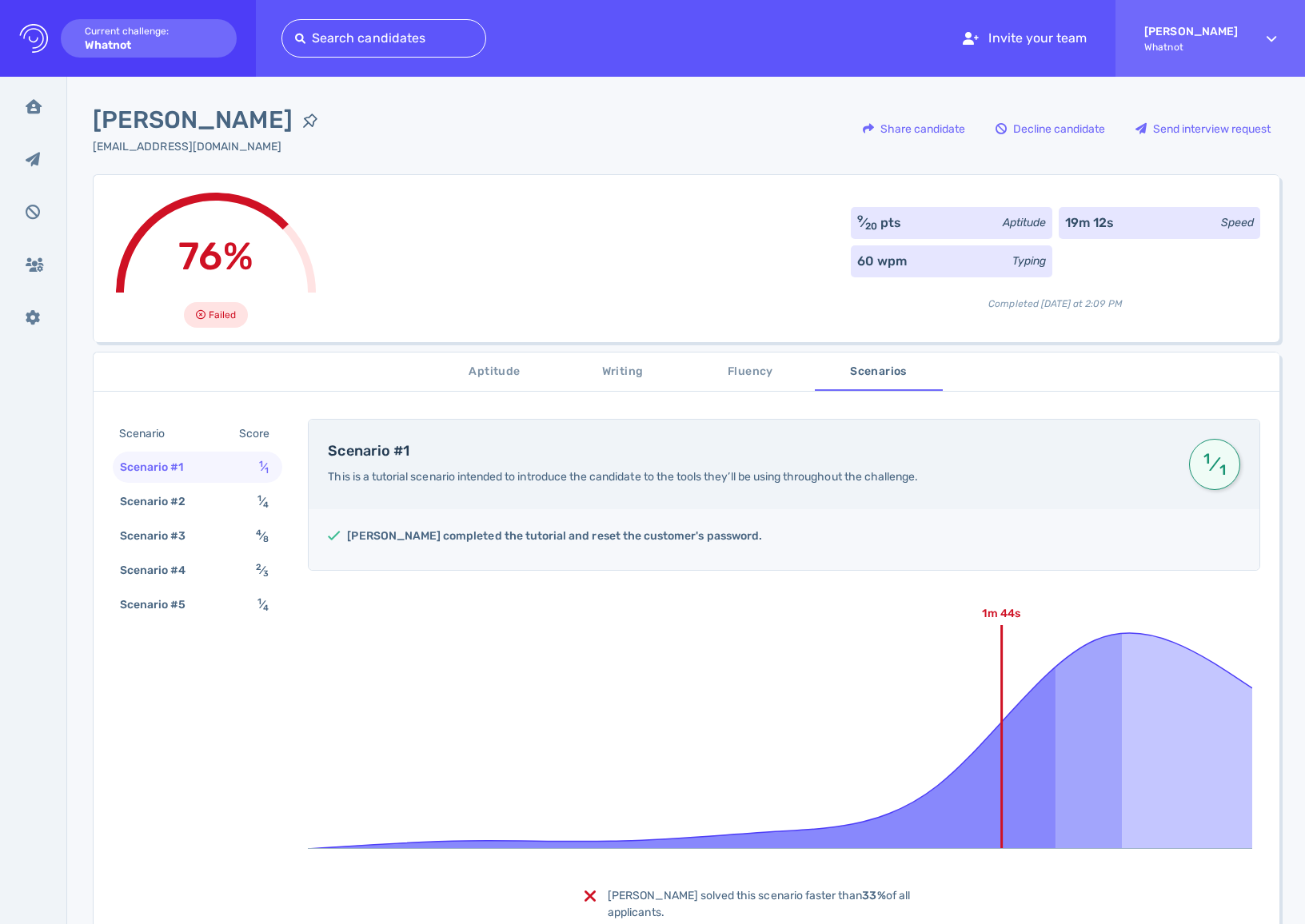
click at [511, 365] on span "Aptitude" at bounding box center [495, 372] width 108 height 20
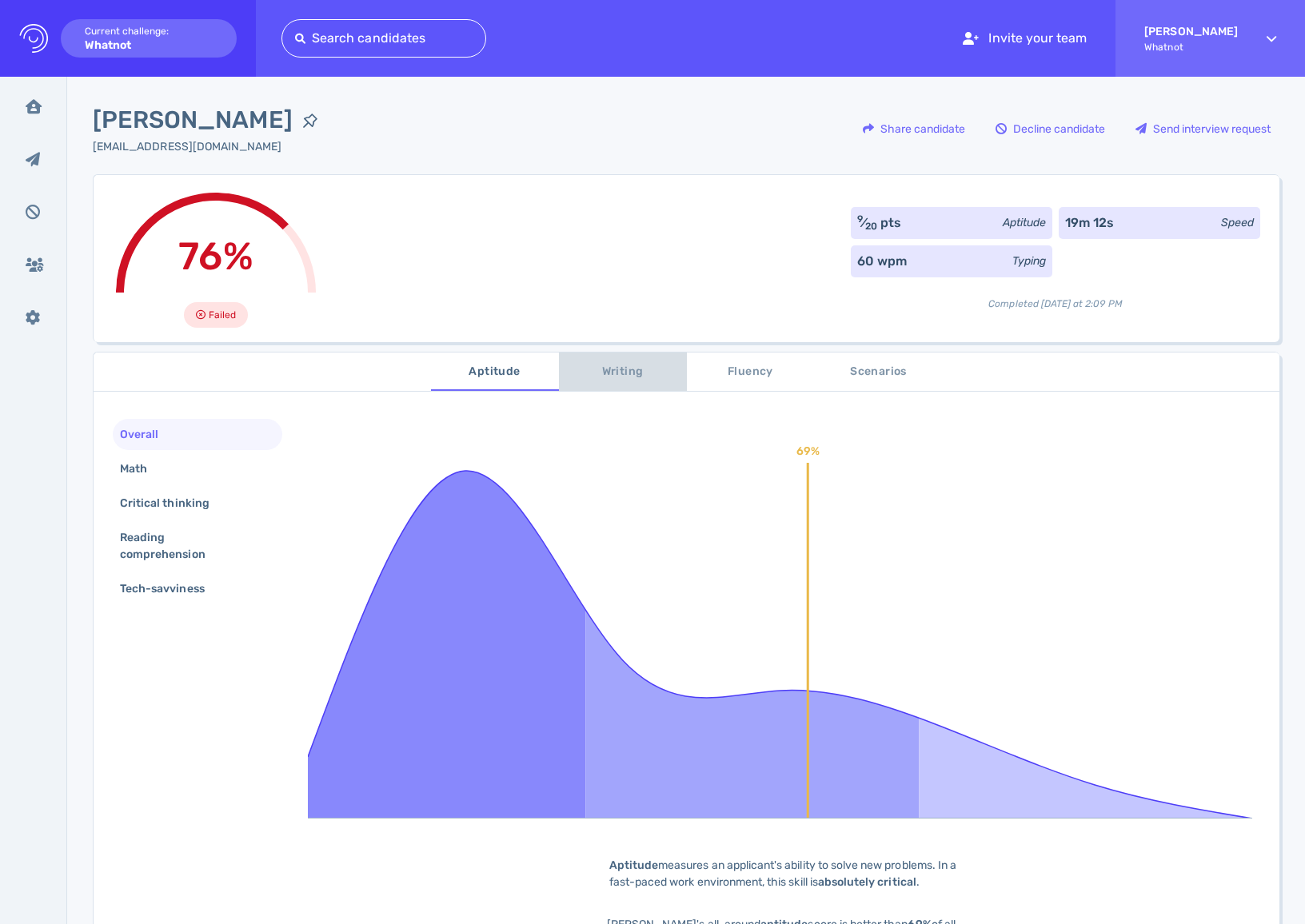
click at [619, 373] on span "Writing" at bounding box center [622, 372] width 108 height 20
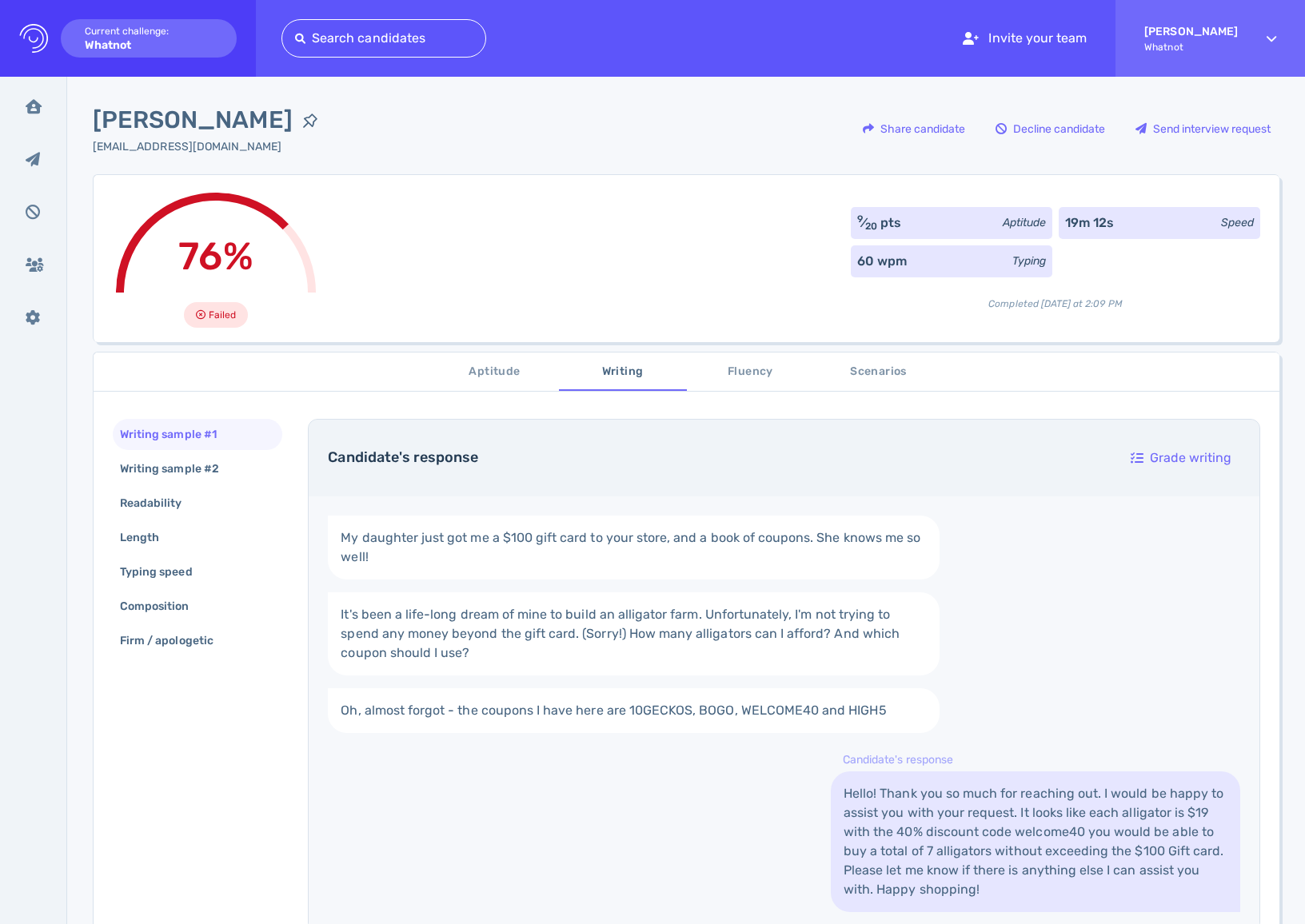
click at [482, 370] on span "Aptitude" at bounding box center [495, 372] width 108 height 20
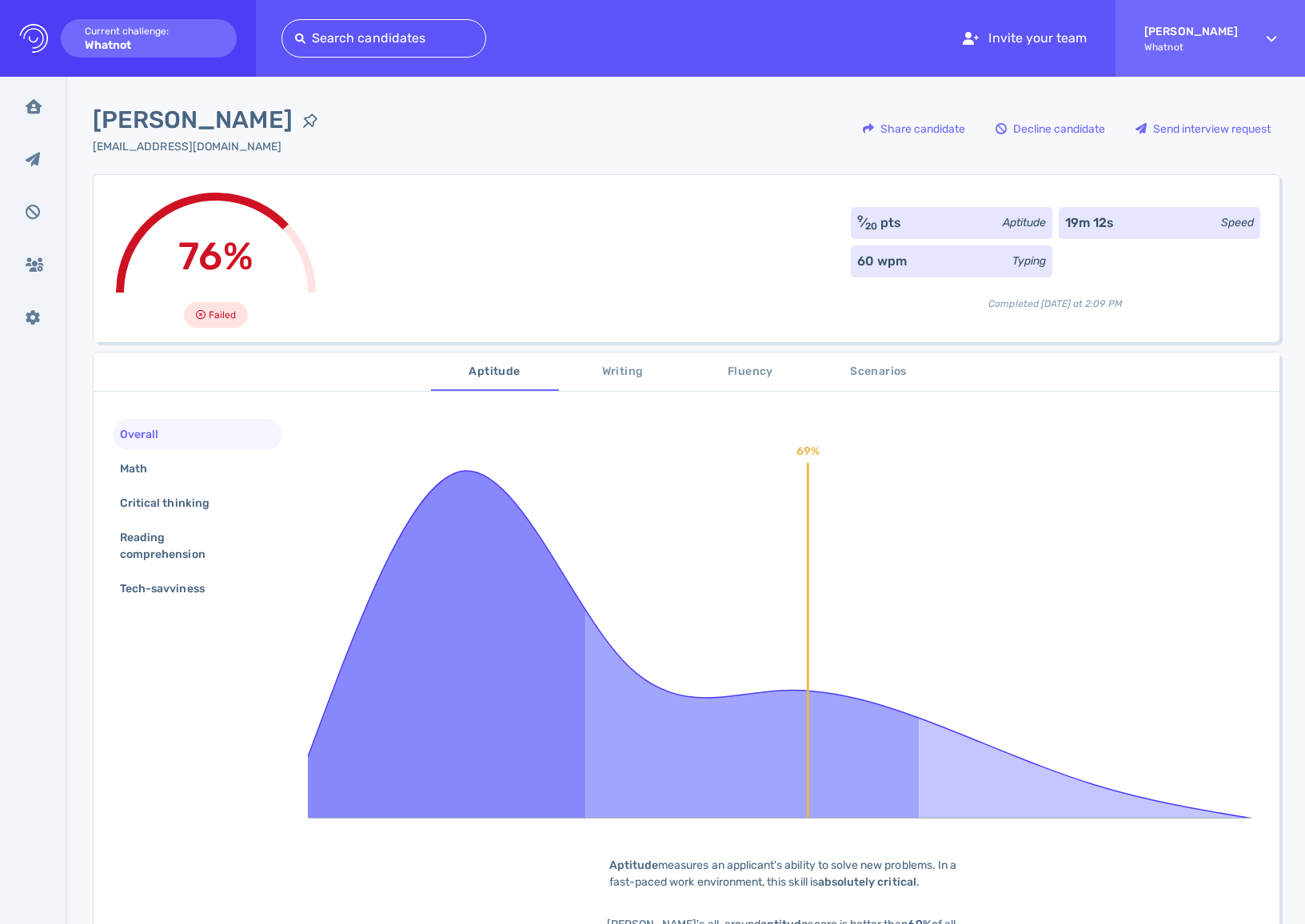
click at [748, 370] on span "Fluency" at bounding box center [751, 372] width 108 height 20
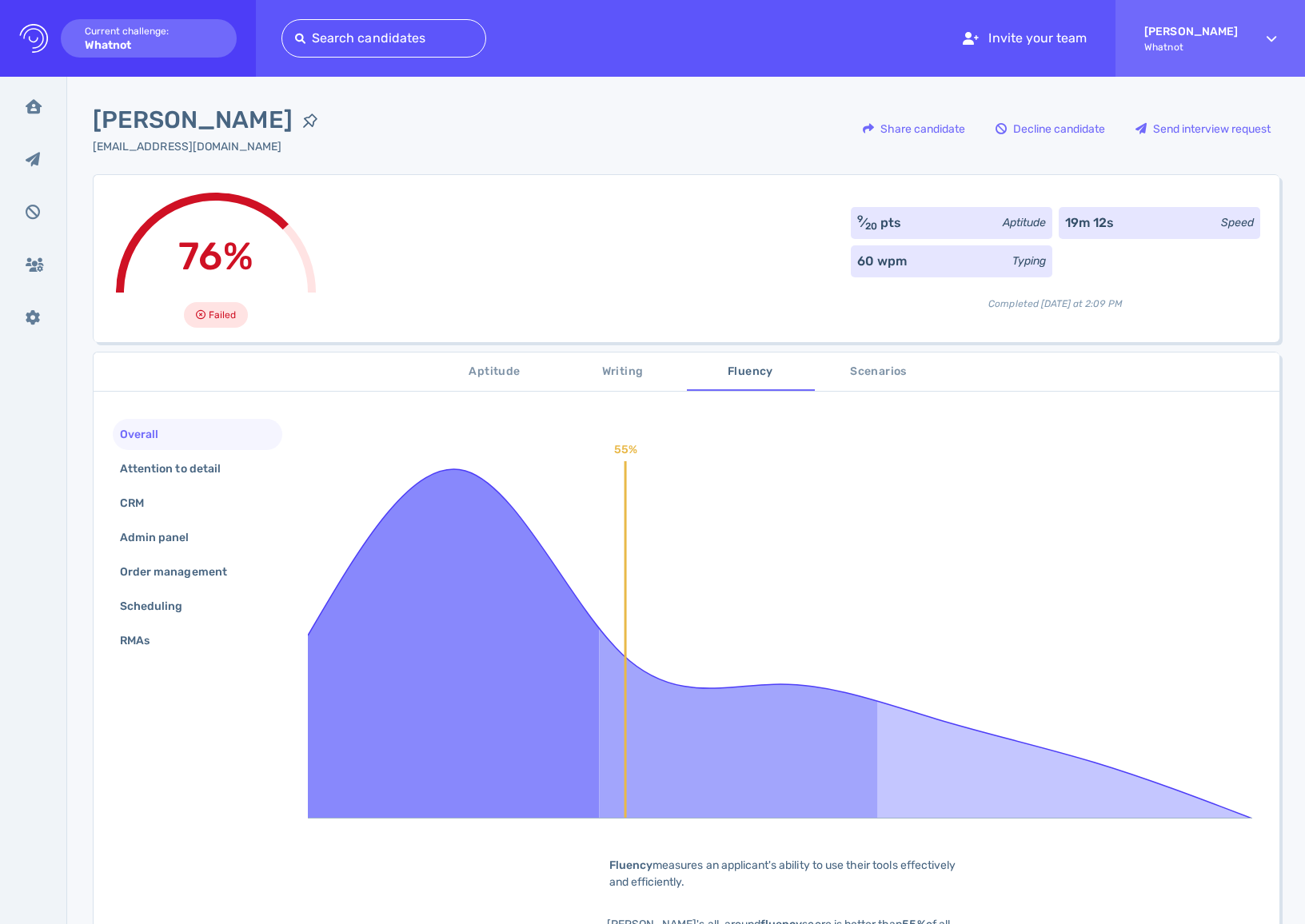
click at [593, 368] on span "Writing" at bounding box center [622, 372] width 108 height 20
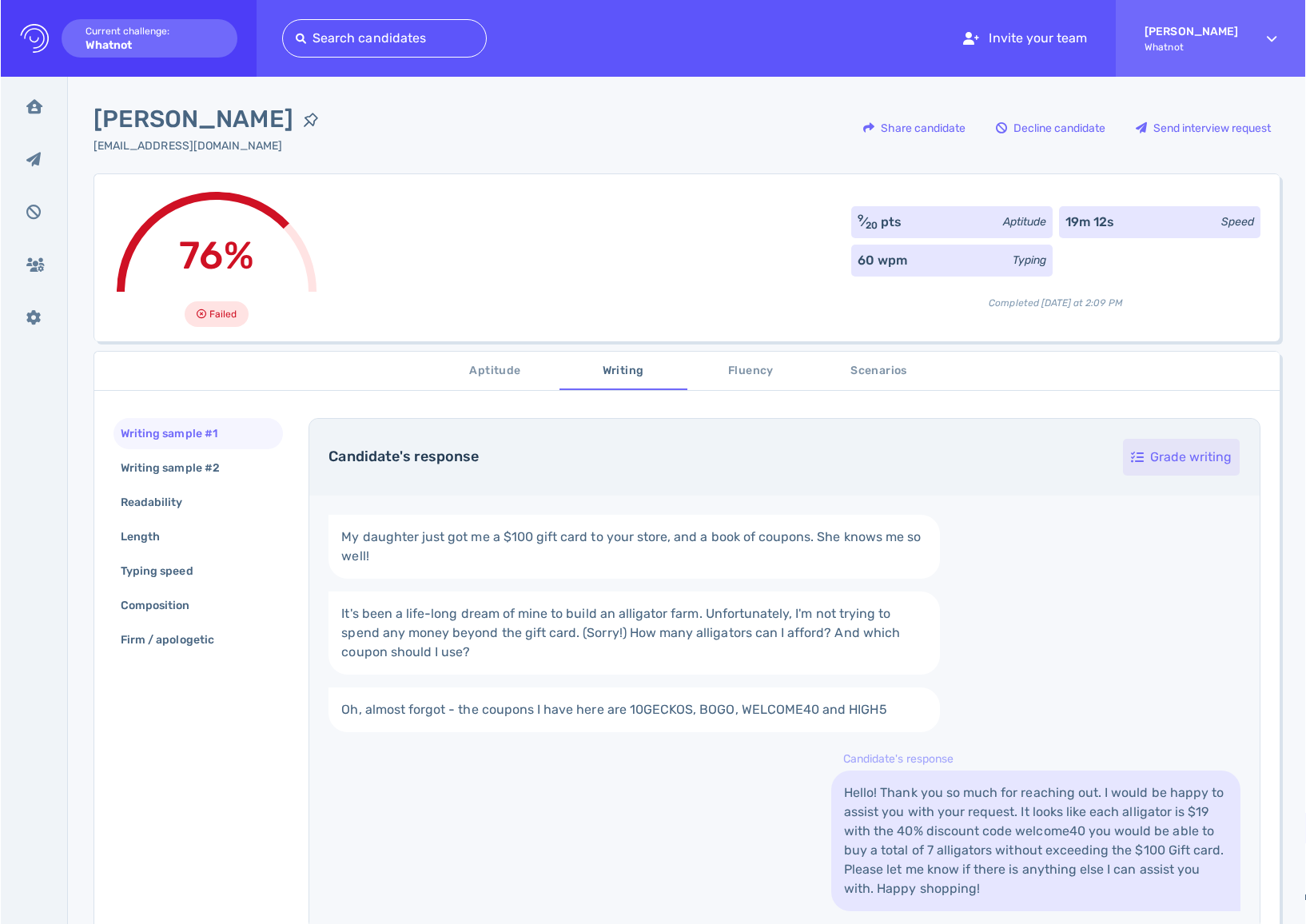
scroll to position [17, 0]
